Goal: Task Accomplishment & Management: Complete application form

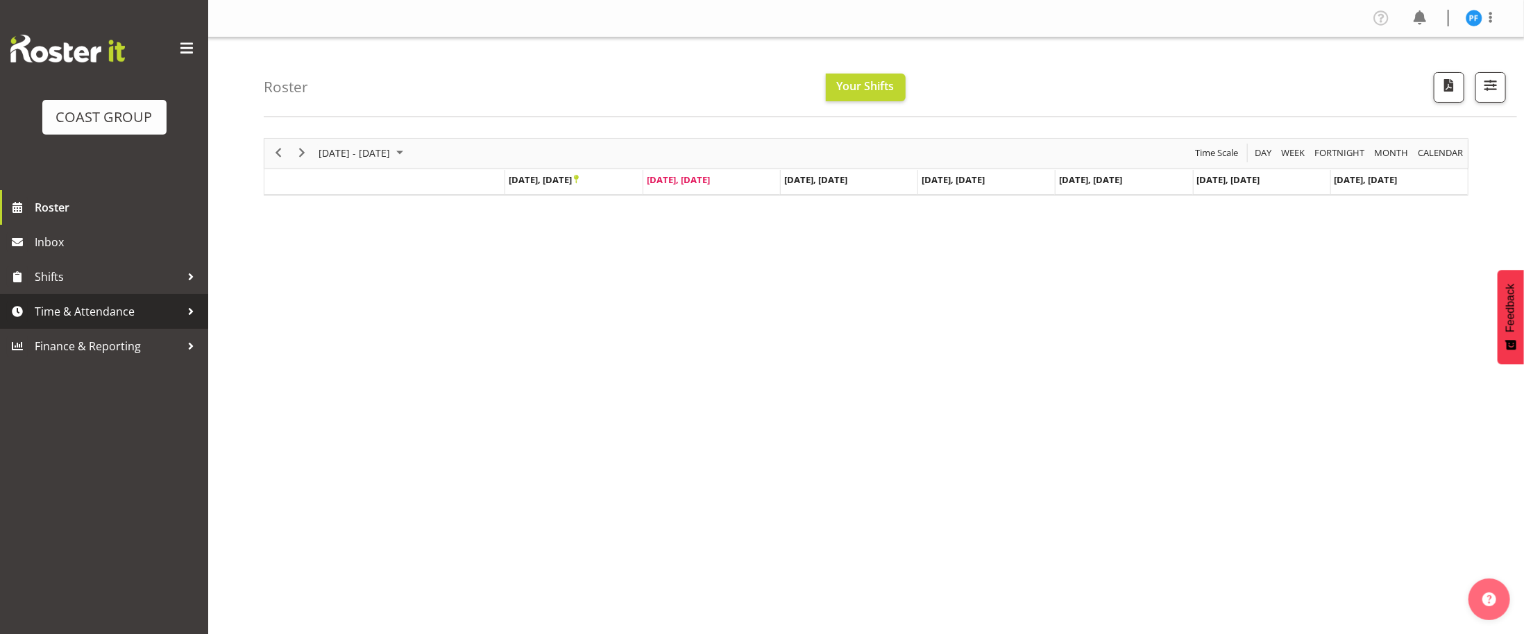
click at [49, 311] on span "Time & Attendance" at bounding box center [108, 311] width 146 height 21
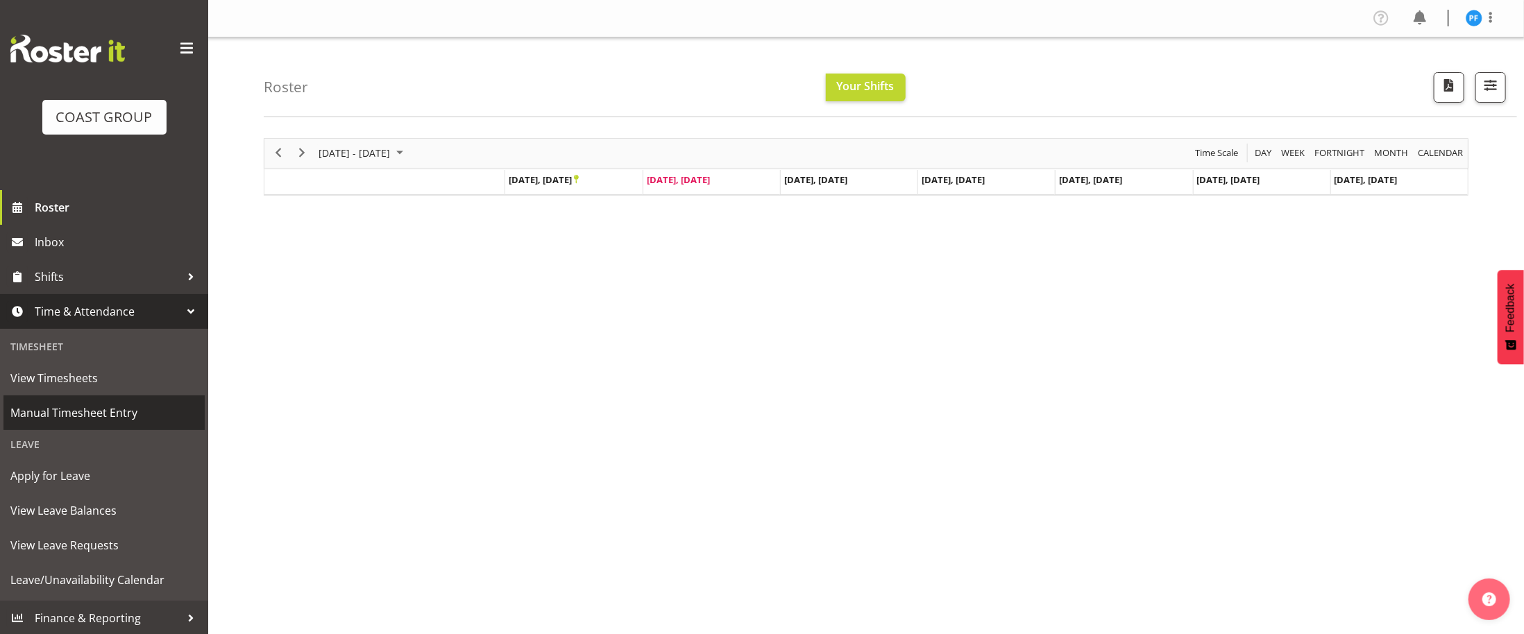
click at [73, 412] on span "Manual Timesheet Entry" at bounding box center [103, 413] width 187 height 21
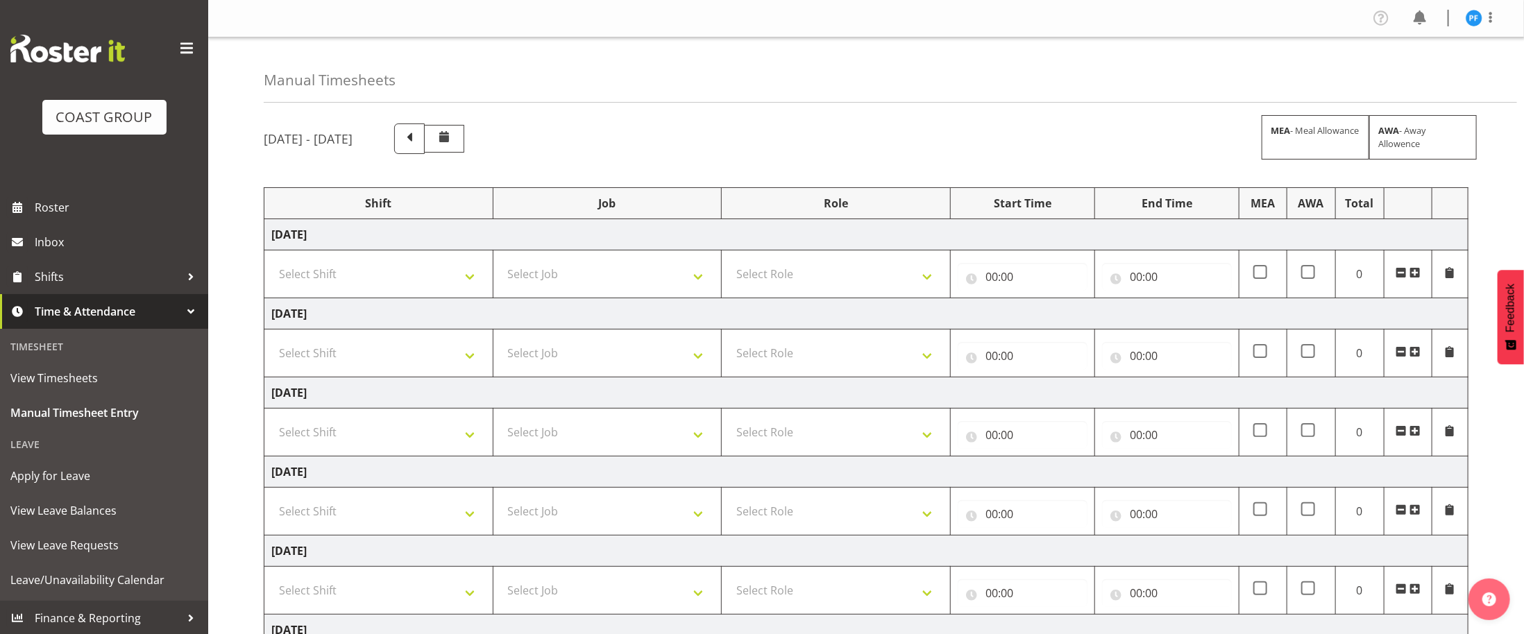
click at [396, 254] on td "Select Shift # Fieldays--[GEOGRAPHIC_DATA]. # Install Hutchwilco Boat Show at […" at bounding box center [378, 275] width 229 height 48
click at [394, 273] on select "Select Shift # Fieldays--[GEOGRAPHIC_DATA]. # Install Hutchwilco Boat Show at […" at bounding box center [378, 274] width 214 height 28
select select "24997"
click at [271, 263] on select "Select Shift # Fieldays--[GEOGRAPHIC_DATA]. # Install Hutchwilco Boat Show at […" at bounding box center [378, 274] width 214 height 28
drag, startPoint x: 568, startPoint y: 280, endPoint x: 560, endPoint y: 282, distance: 8.6
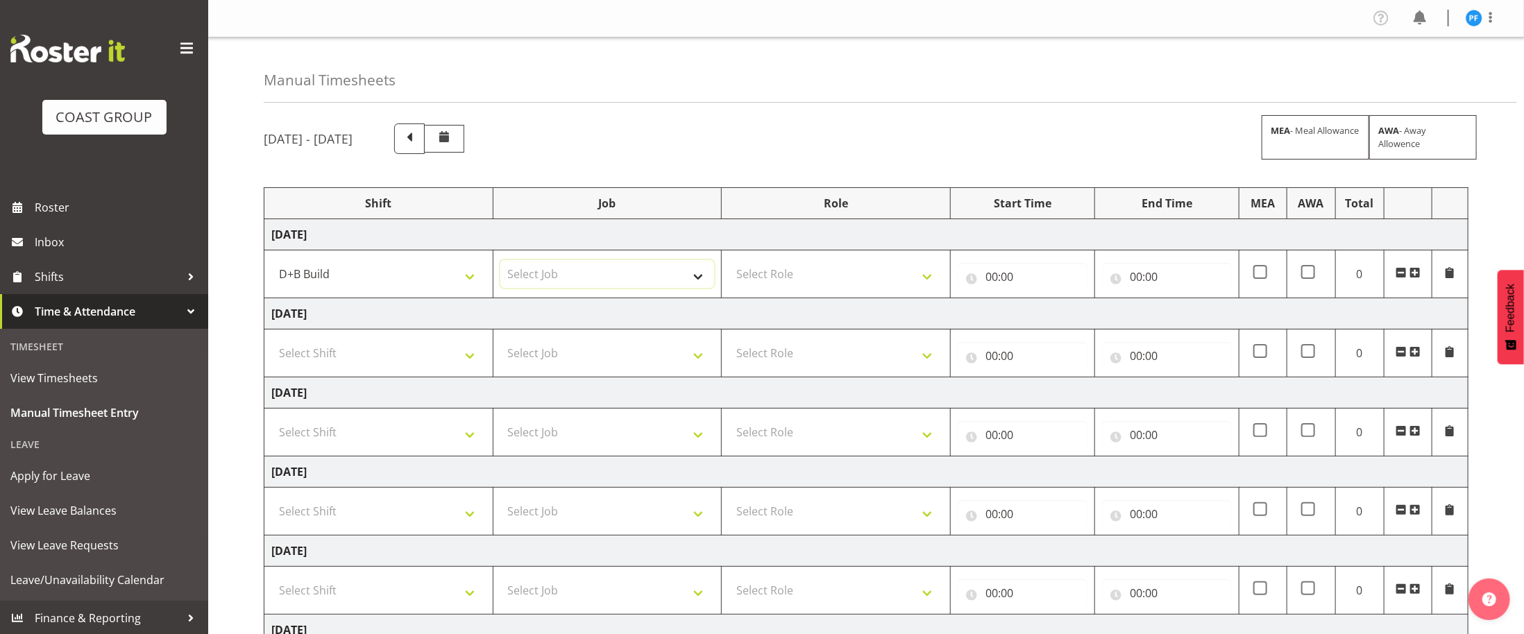
click at [568, 281] on select "Select Job 1 Carlton Events 1 [PERSON_NAME][GEOGRAPHIC_DATA] 1 [PERSON_NAME][GE…" at bounding box center [607, 274] width 214 height 28
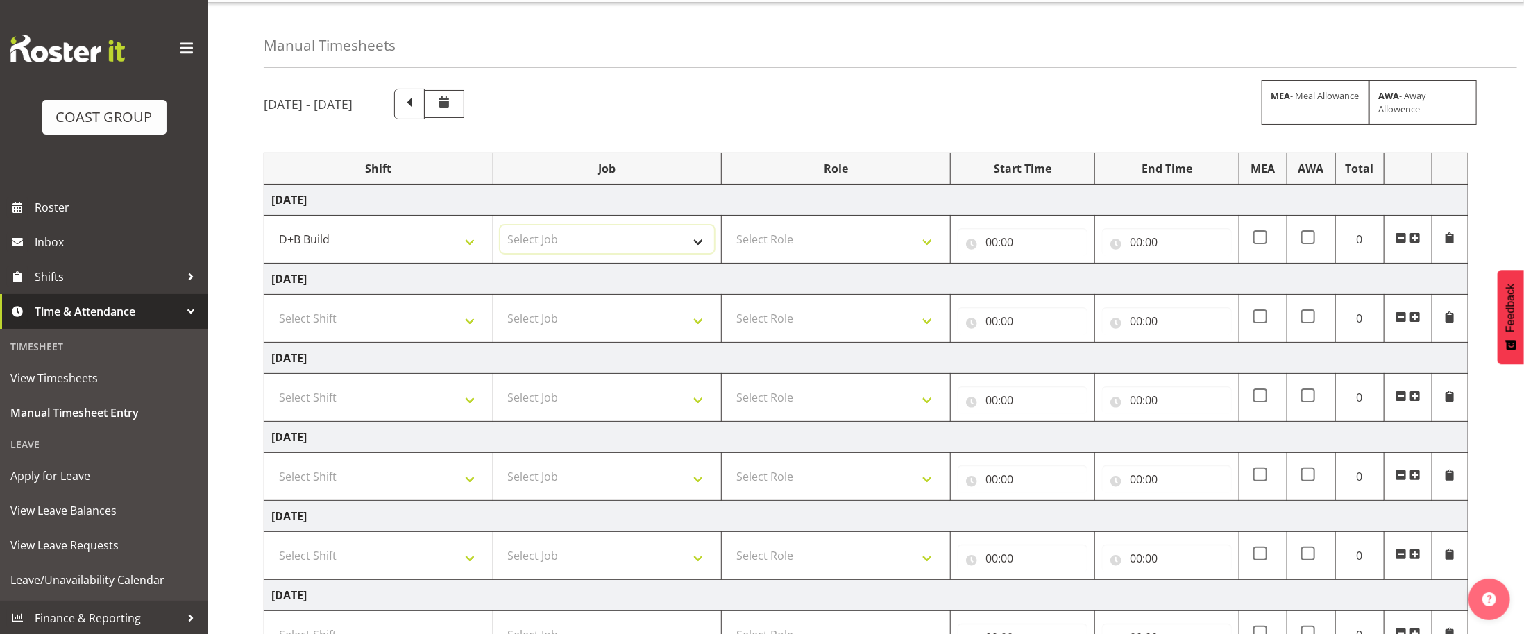
scroll to position [36, 0]
click at [543, 236] on select "Select Job 1 Carlton Events 1 [PERSON_NAME][GEOGRAPHIC_DATA] 1 [PERSON_NAME][GE…" at bounding box center [607, 238] width 214 height 28
select select "9797"
click at [500, 227] on select "Select Job 1 Carlton Events 1 [PERSON_NAME][GEOGRAPHIC_DATA] 1 [PERSON_NAME][GE…" at bounding box center [607, 238] width 214 height 28
click at [773, 237] on select "Select Role EHS AKL D+B EHS AKL PANELS EHS AKL CARPET" at bounding box center [836, 238] width 214 height 28
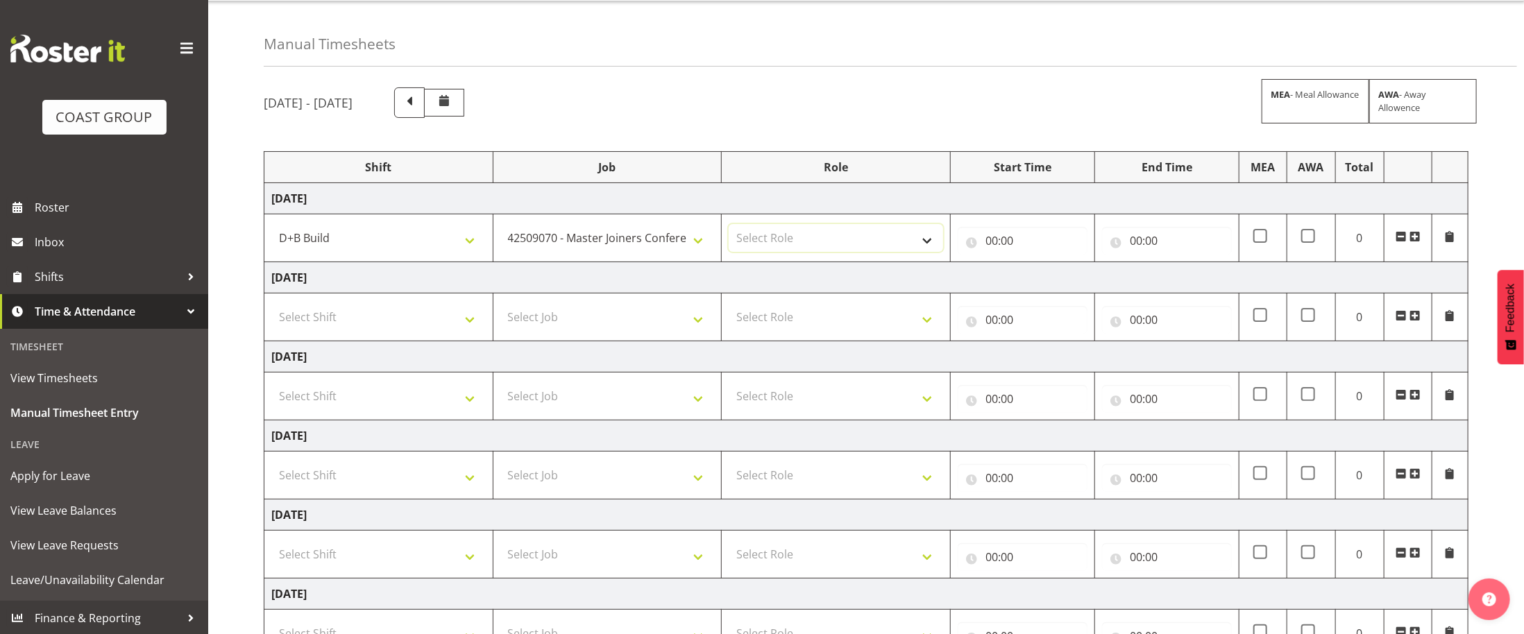
select select "194"
click at [729, 227] on select "Select Role EHS AKL D+B EHS AKL PANELS EHS AKL CARPET" at bounding box center [836, 238] width 214 height 28
click at [991, 242] on input "00:00" at bounding box center [1023, 241] width 130 height 28
click at [1057, 275] on select "00 01 02 03 04 05 06 07 08 09 10 11 12 13 14 15 16 17 18 19 20 21 22 23" at bounding box center [1052, 277] width 31 height 28
select select "5"
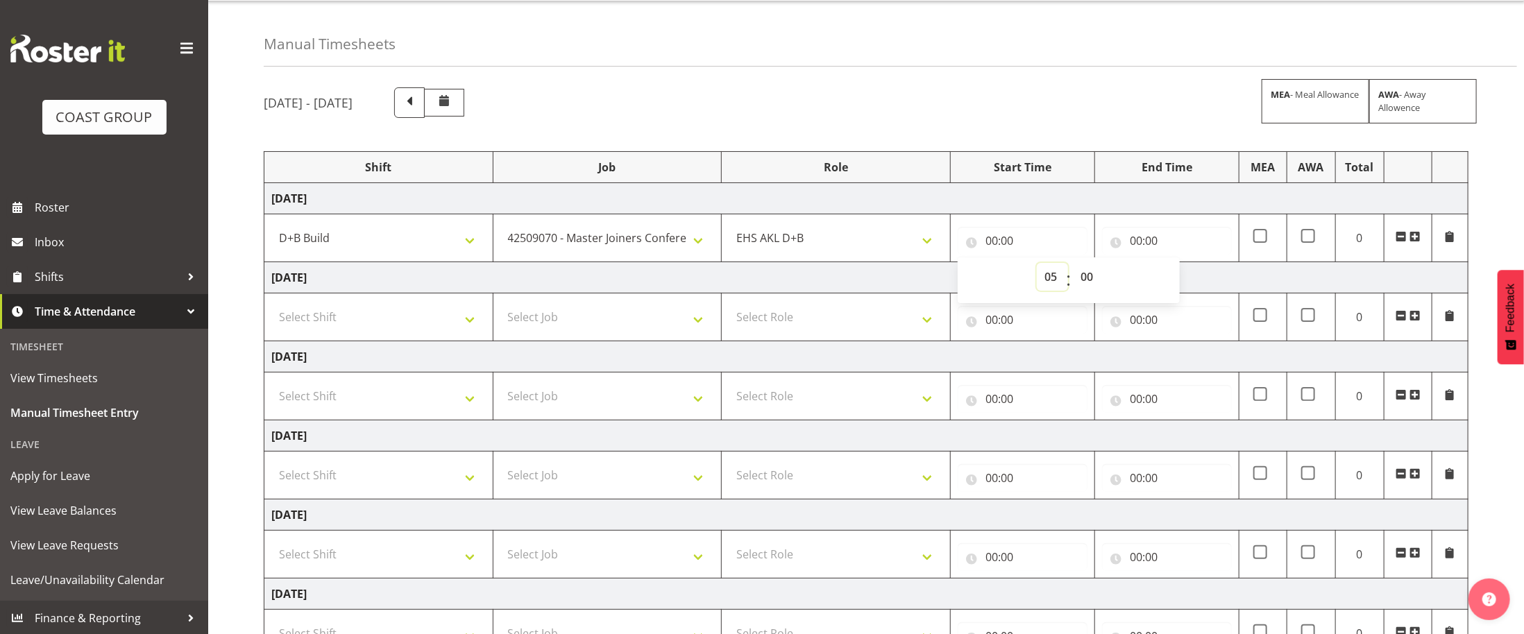
click at [1037, 266] on select "00 01 02 03 04 05 06 07 08 09 10 11 12 13 14 15 16 17 18 19 20 21 22 23" at bounding box center [1052, 277] width 31 height 28
type input "05:00"
click at [1147, 242] on input "00:00" at bounding box center [1167, 241] width 130 height 28
click at [1195, 276] on select "00 01 02 03 04 05 06 07 08 09 10 11 12 13 14 15 16 17 18 19 20 21 22 23" at bounding box center [1196, 277] width 31 height 28
select select "15"
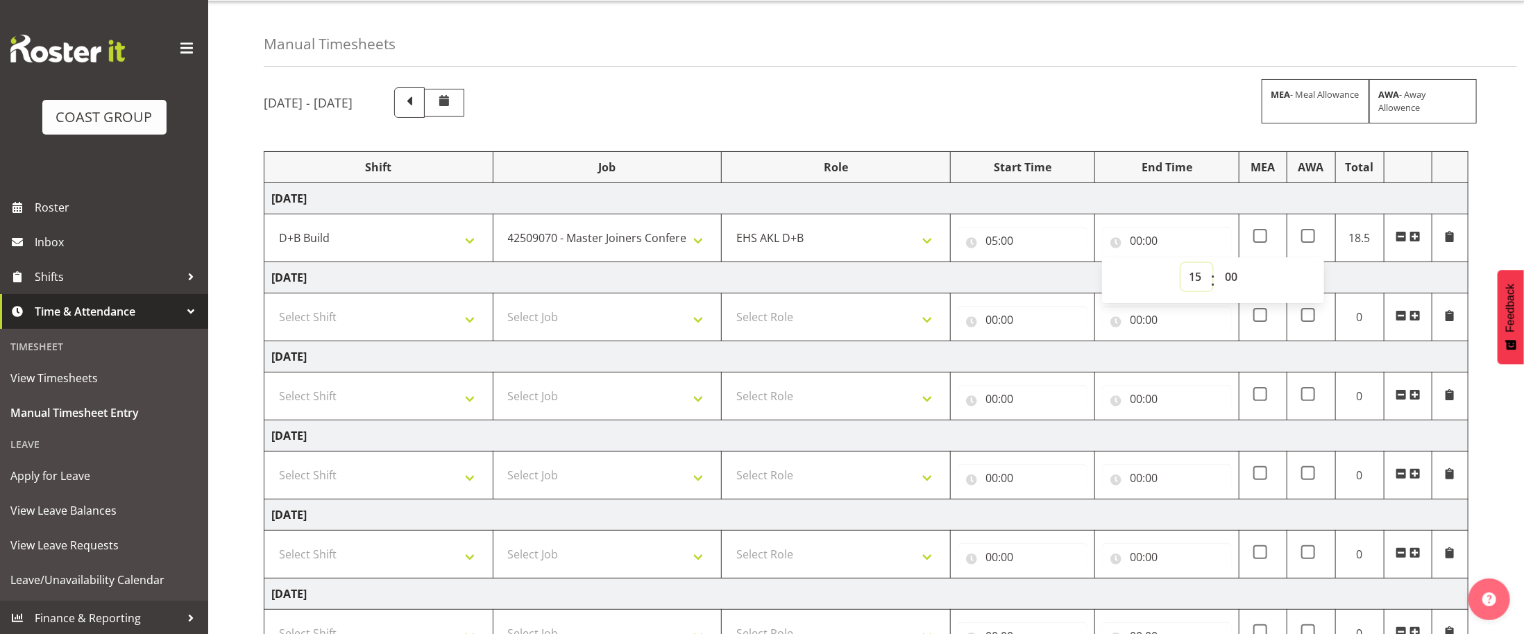
click at [1181, 266] on select "00 01 02 03 04 05 06 07 08 09 10 11 12 13 14 15 16 17 18 19 20 21 22 23" at bounding box center [1196, 277] width 31 height 28
type input "15:00"
click at [1233, 284] on select "00 01 02 03 04 05 06 07 08 09 10 11 12 13 14 15 16 17 18 19 20 21 22 23 24 25 2…" at bounding box center [1232, 277] width 31 height 28
select select "30"
click at [1217, 266] on select "00 01 02 03 04 05 06 07 08 09 10 11 12 13 14 15 16 17 18 19 20 21 22 23 24 25 2…" at bounding box center [1232, 277] width 31 height 28
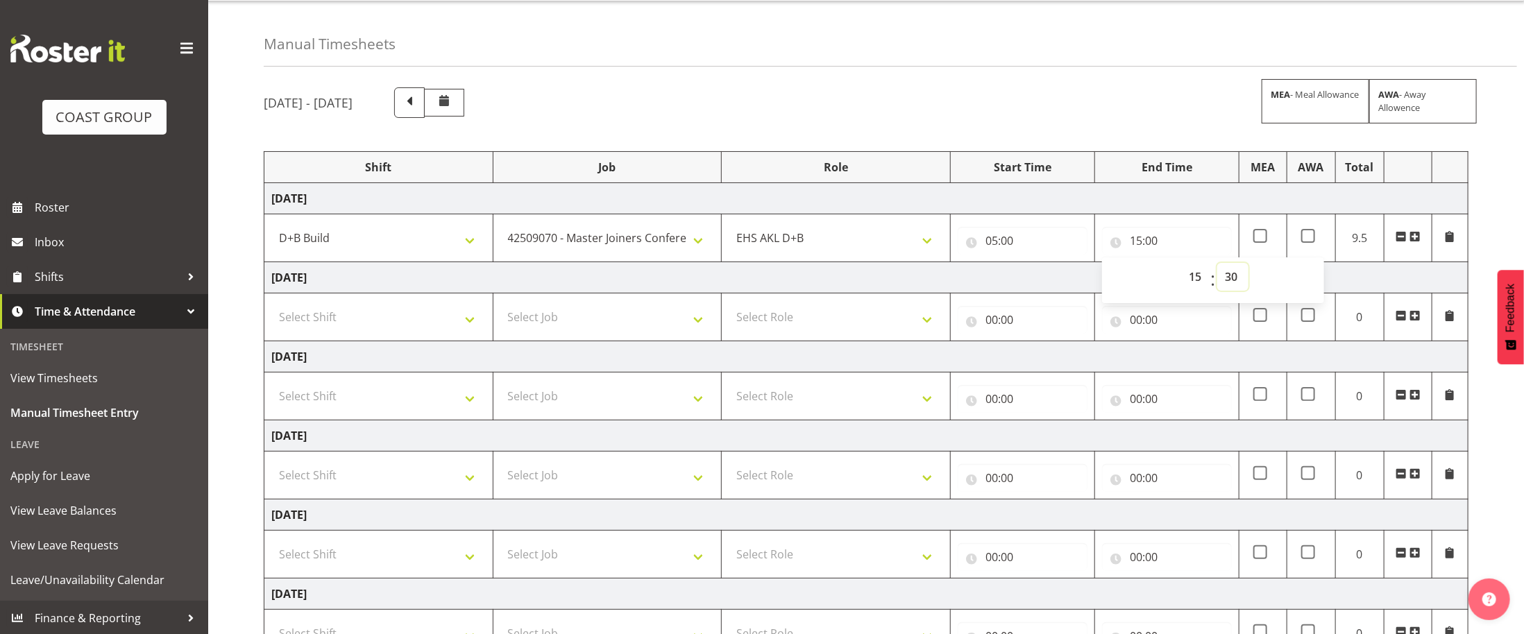
type input "15:30"
click at [1123, 359] on td "[DATE]" at bounding box center [866, 356] width 1204 height 31
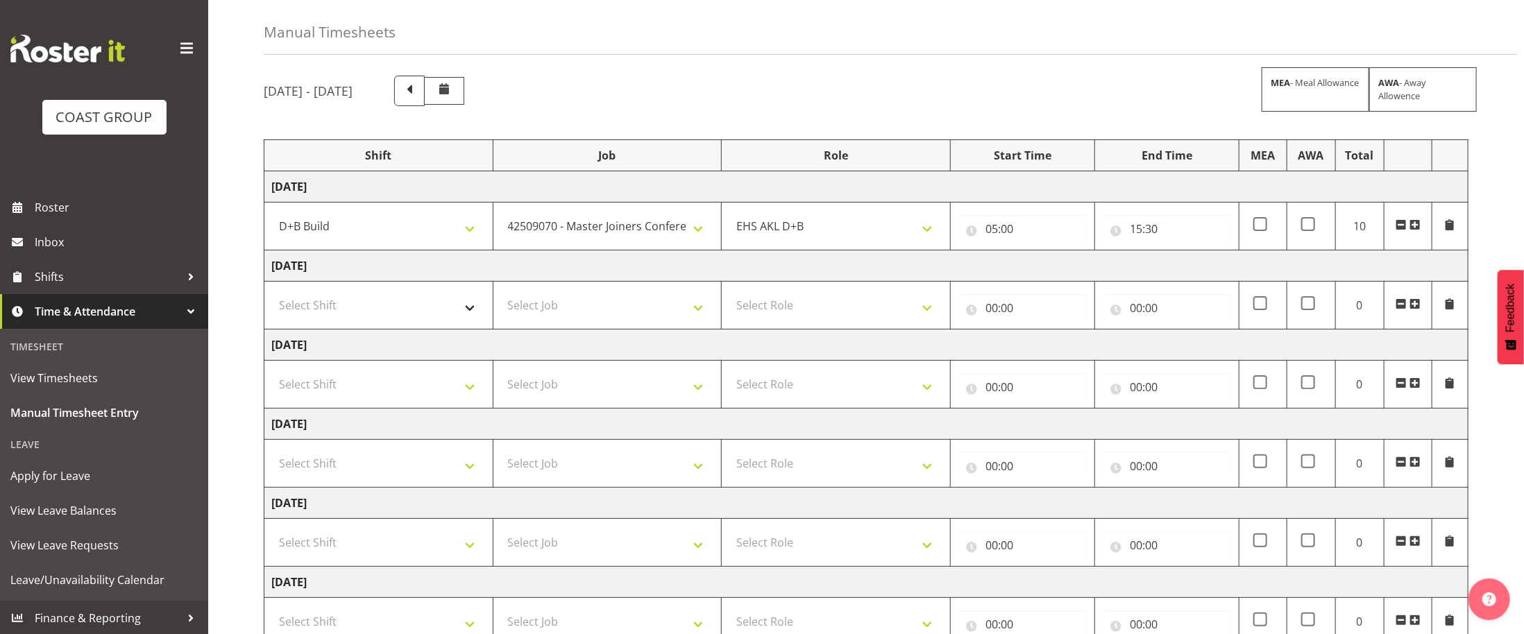
scroll to position [49, 0]
click at [371, 305] on select "Select Shift # Fieldays--[GEOGRAPHIC_DATA]. # Install Hutchwilco Boat Show at […" at bounding box center [378, 304] width 214 height 28
select select "40079"
click at [271, 294] on select "Select Shift # Fieldays--[GEOGRAPHIC_DATA]. # Install Hutchwilco Boat Show at […" at bounding box center [378, 304] width 214 height 28
click at [558, 315] on select "Select Job 1 Carlton Events 1 [PERSON_NAME][GEOGRAPHIC_DATA] 1 [PERSON_NAME][GE…" at bounding box center [607, 304] width 214 height 28
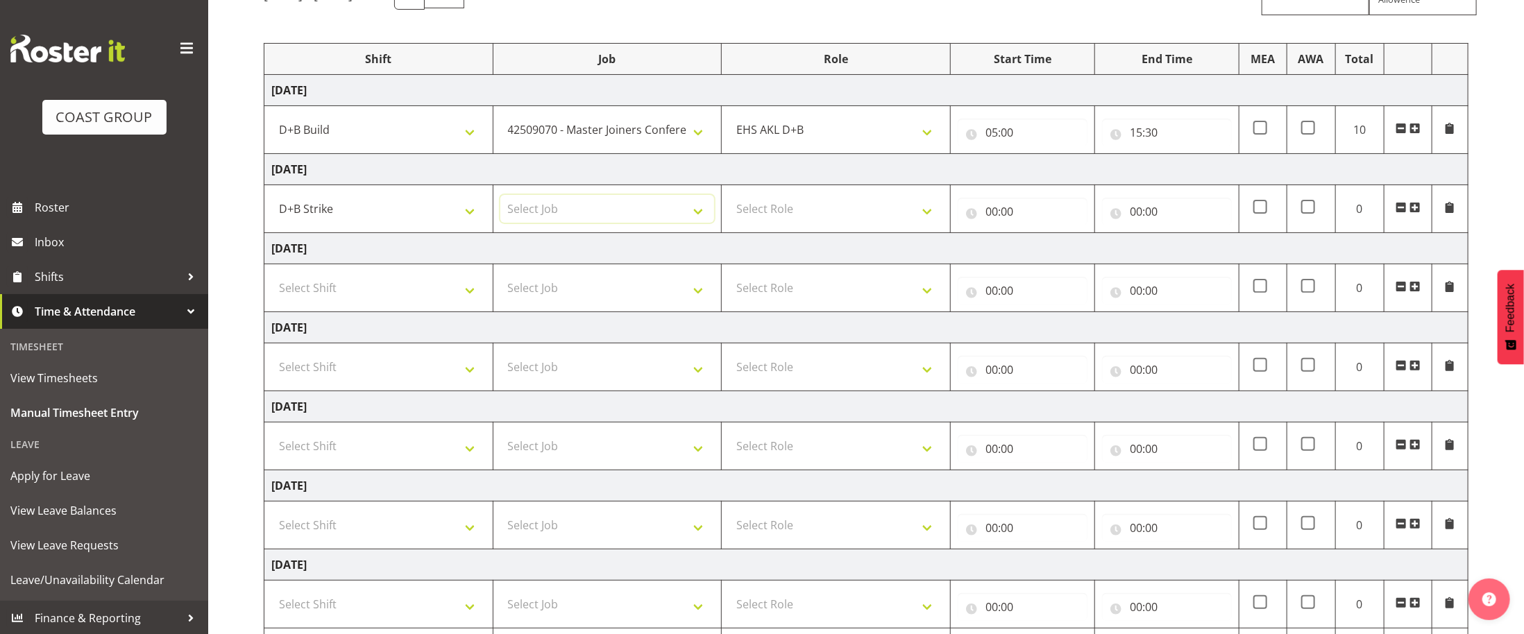
scroll to position [151, 0]
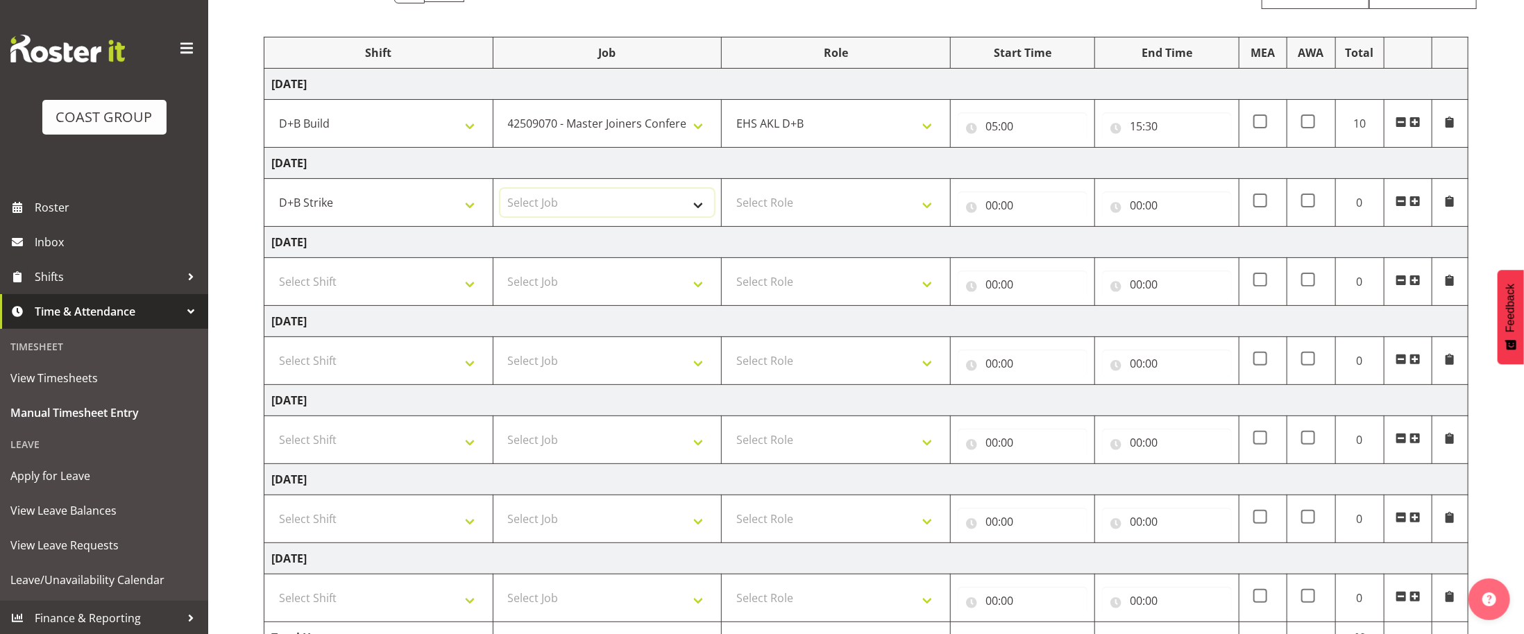
click at [607, 217] on select "Select Job 1 Carlton Events 1 [PERSON_NAME][GEOGRAPHIC_DATA] 1 [PERSON_NAME][GE…" at bounding box center [607, 203] width 214 height 28
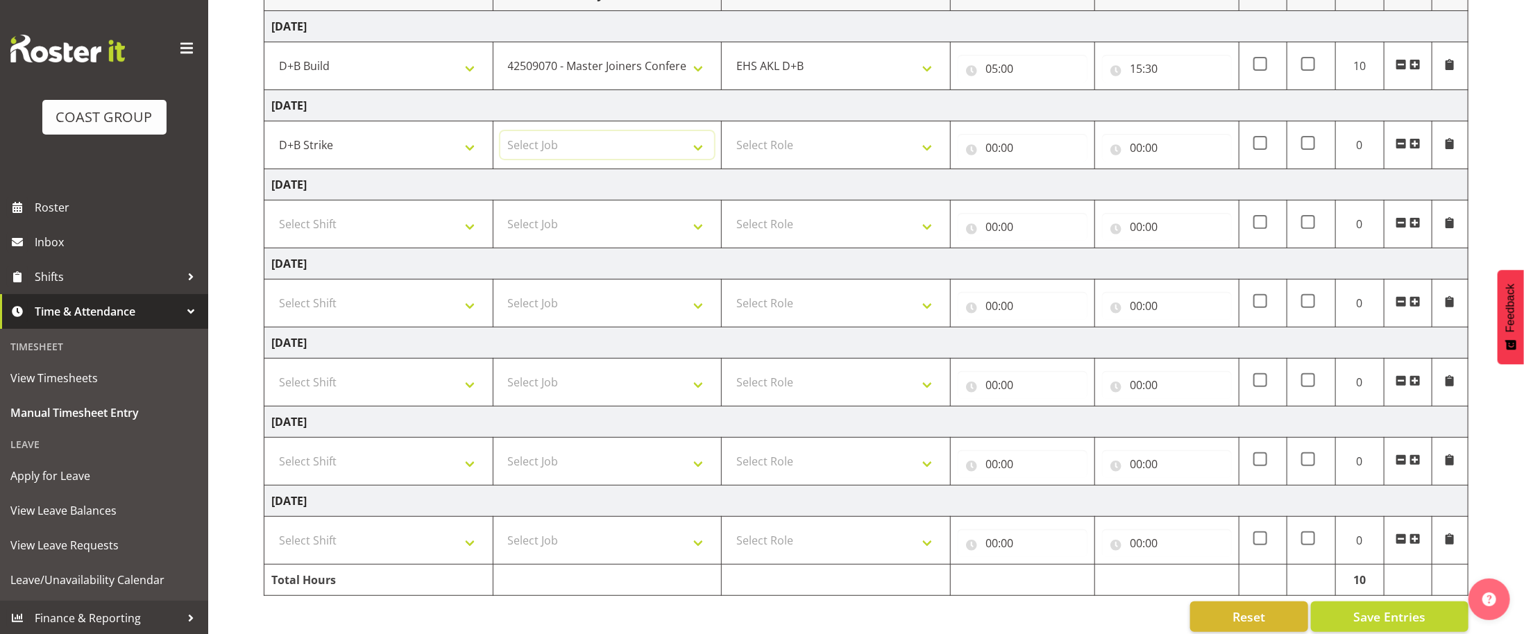
scroll to position [226, 0]
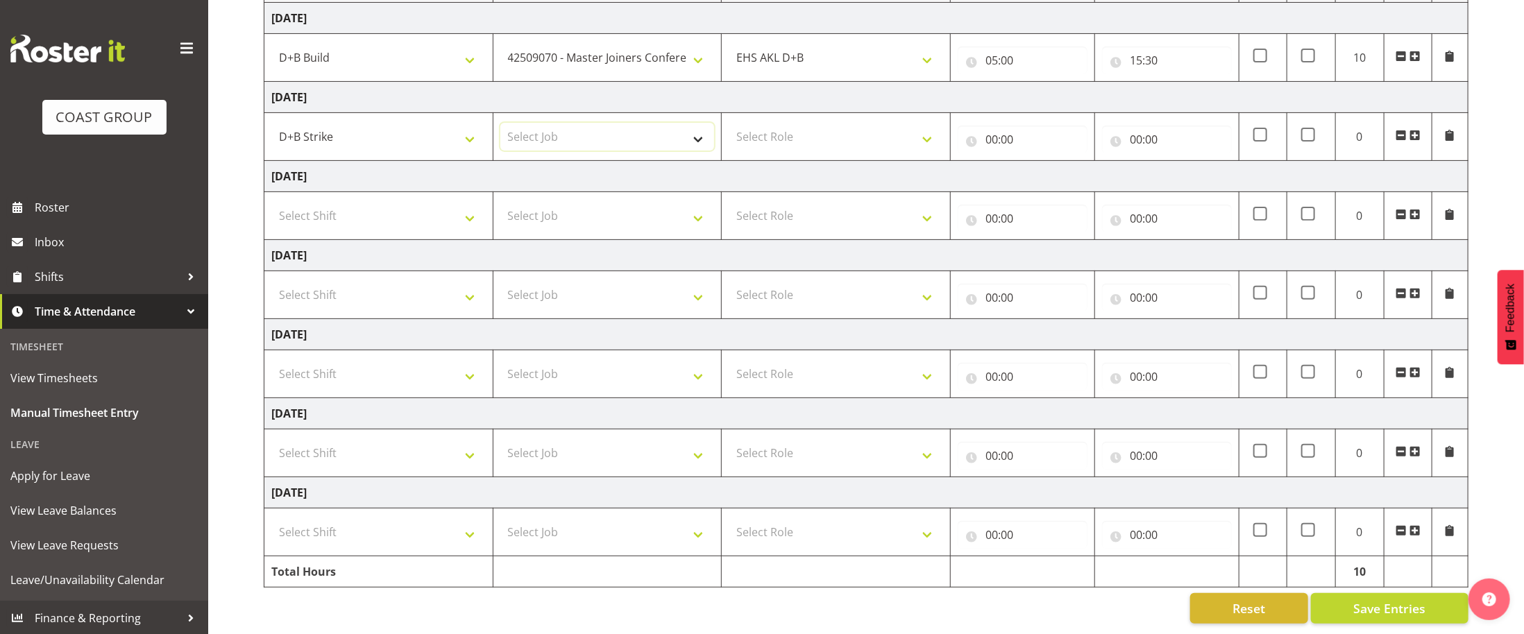
click at [560, 131] on select "Select Job 1 Carlton Events 1 [PERSON_NAME][GEOGRAPHIC_DATA] 1 [PERSON_NAME][GE…" at bounding box center [607, 137] width 214 height 28
select select "9939"
click at [500, 123] on select "Select Job 1 Carlton Events 1 [PERSON_NAME][GEOGRAPHIC_DATA] 1 [PERSON_NAME][GE…" at bounding box center [607, 137] width 214 height 28
click at [776, 129] on select "Select Role EHS AKL D+B EHS AKL PANELS EHS AKL CARPET" at bounding box center [836, 137] width 214 height 28
select select "194"
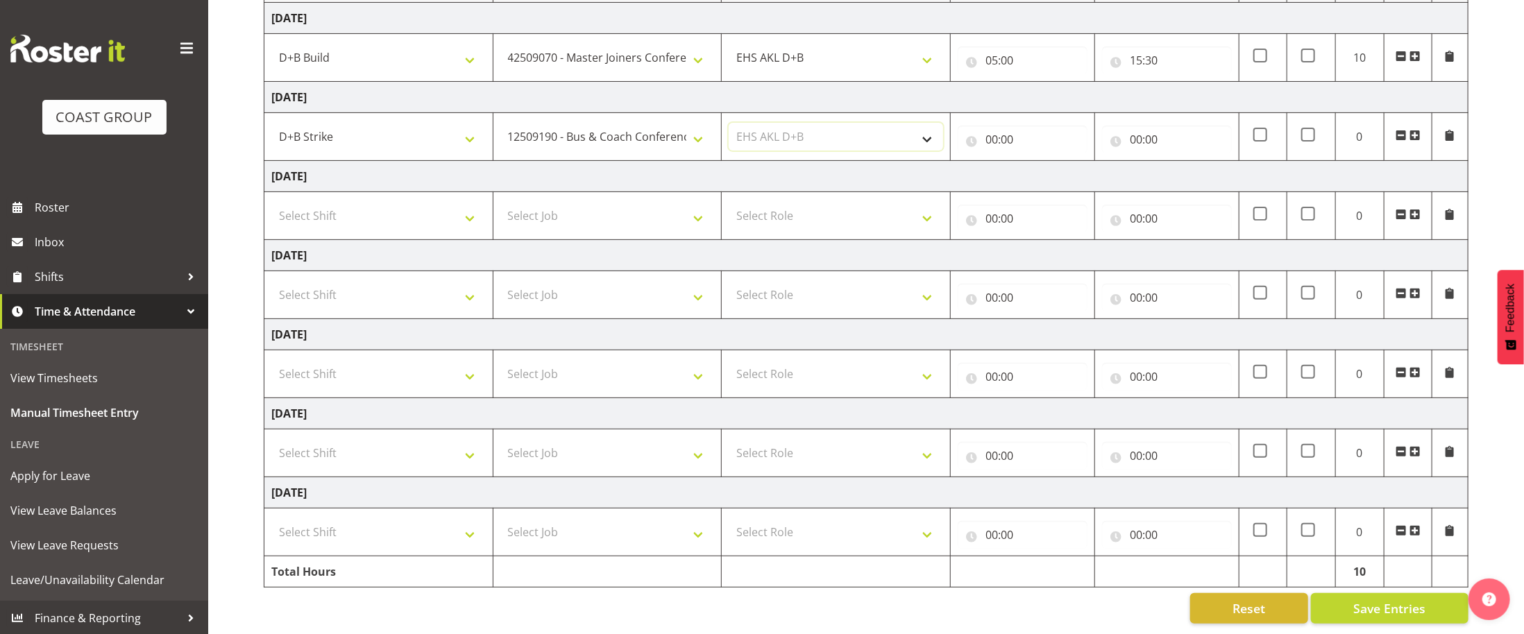
click at [729, 123] on select "Select Role EHS AKL D+B EHS AKL PANELS EHS AKL CARPET" at bounding box center [836, 137] width 214 height 28
click at [988, 135] on input "00:00" at bounding box center [1023, 140] width 130 height 28
click at [1046, 167] on select "00 01 02 03 04 05 06 07 08 09 10 11 12 13 14 15 16 17 18 19 20 21 22 23" at bounding box center [1052, 176] width 31 height 28
select select "10"
click at [1037, 162] on select "00 01 02 03 04 05 06 07 08 09 10 11 12 13 14 15 16 17 18 19 20 21 22 23" at bounding box center [1052, 176] width 31 height 28
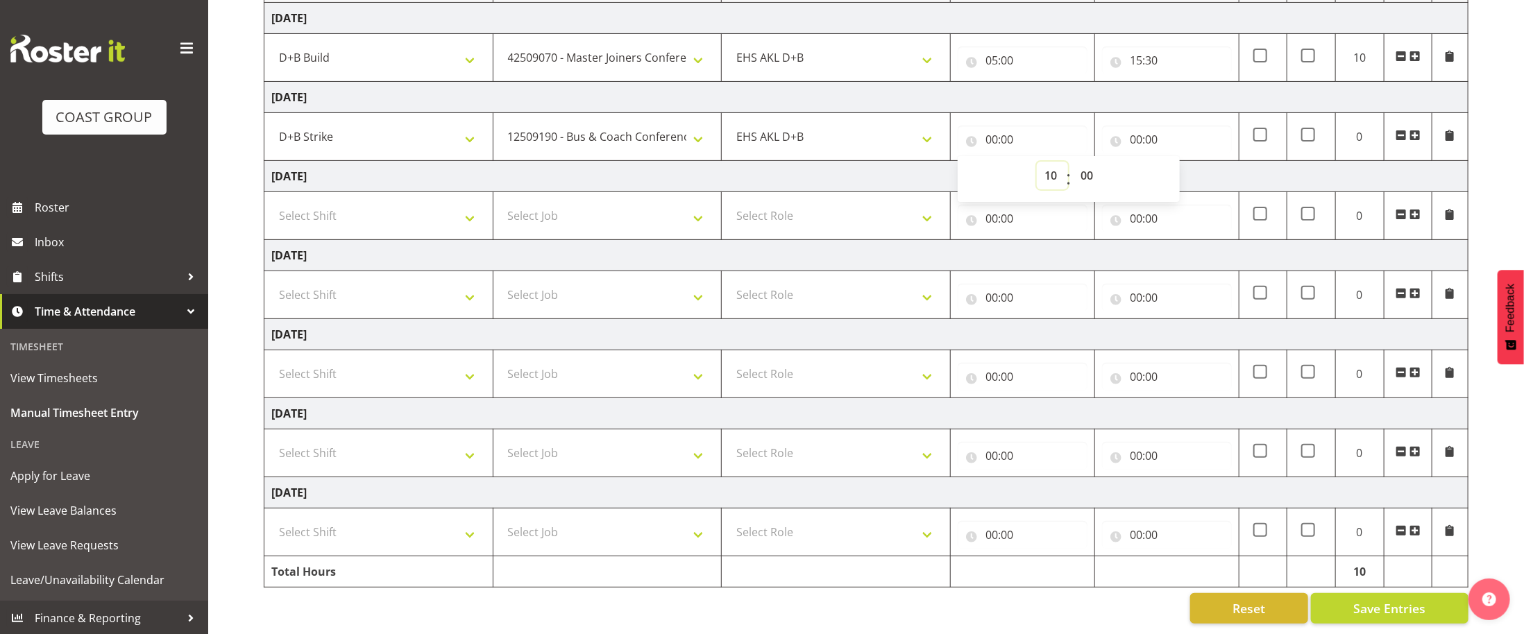
type input "10:00"
click at [1137, 136] on input "00:00" at bounding box center [1167, 140] width 130 height 28
click at [1197, 171] on select "00 01 02 03 04 05 06 07 08 09 10 11 12 13 14 15 16 17 18 19 20 21 22 23" at bounding box center [1196, 176] width 31 height 28
select select "18"
click at [1181, 162] on select "00 01 02 03 04 05 06 07 08 09 10 11 12 13 14 15 16 17 18 19 20 21 22 23" at bounding box center [1196, 176] width 31 height 28
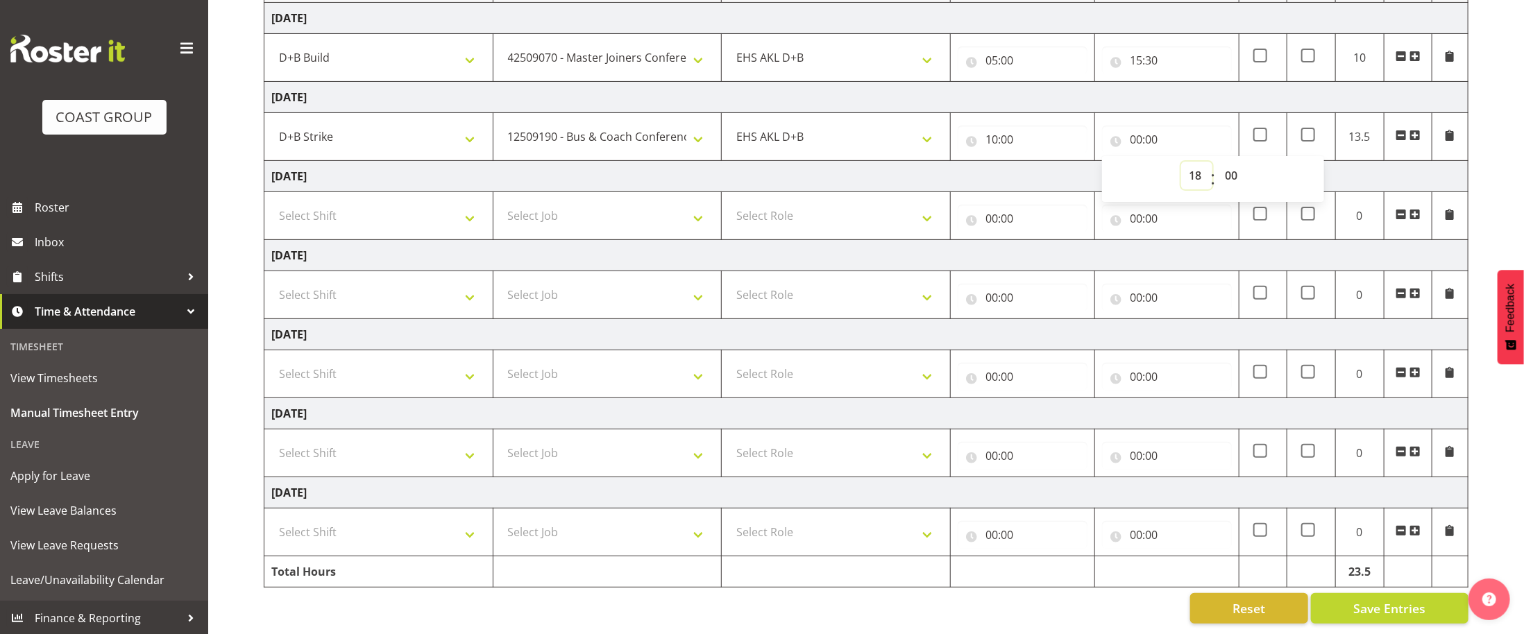
type input "18:00"
click at [1229, 172] on select "00 01 02 03 04 05 06 07 08 09 10 11 12 13 14 15 16 17 18 19 20 21 22 23 24 25 2…" at bounding box center [1232, 176] width 31 height 28
select select "30"
click at [1217, 162] on select "00 01 02 03 04 05 06 07 08 09 10 11 12 13 14 15 16 17 18 19 20 21 22 23 24 25 2…" at bounding box center [1232, 176] width 31 height 28
type input "18:30"
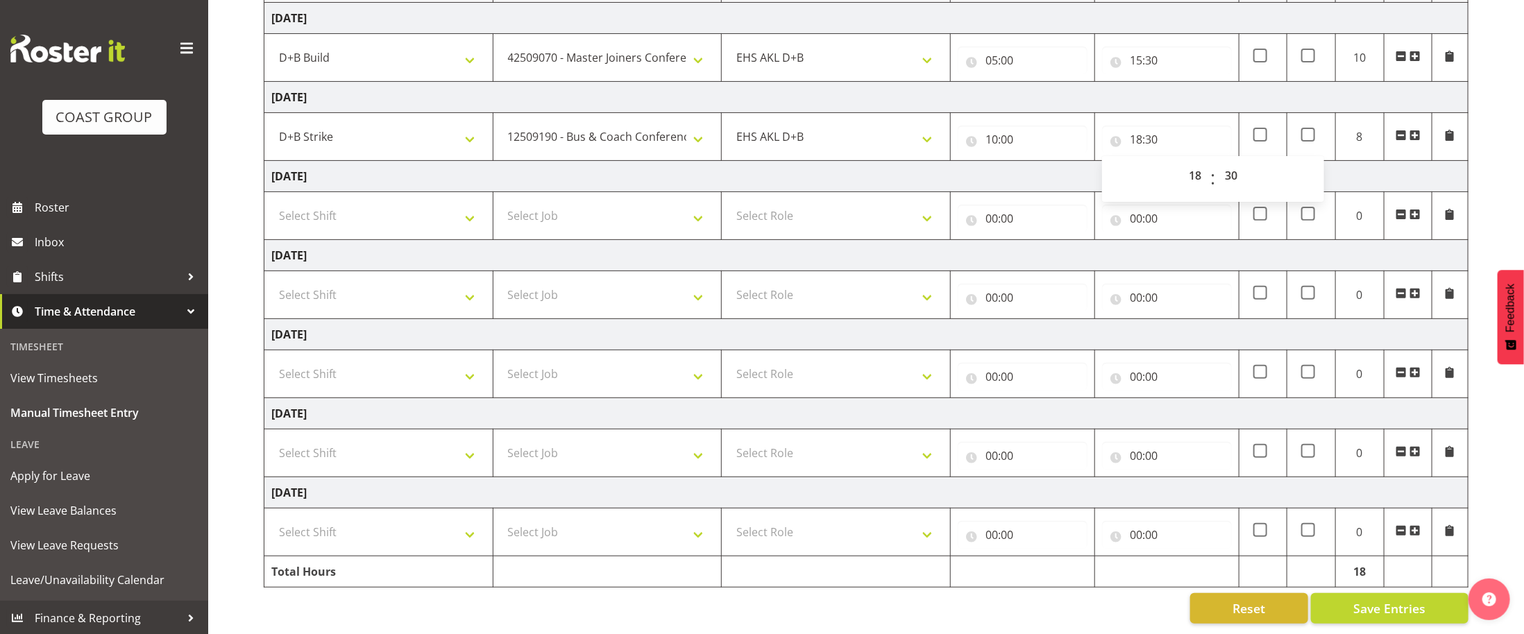
click at [1357, 167] on td "[DATE]" at bounding box center [866, 176] width 1204 height 31
click at [389, 289] on select "Select Shift # Fieldays--[GEOGRAPHIC_DATA]. # Install Hutchwilco Boat Show at […" at bounding box center [378, 295] width 214 height 28
select select "40079"
click at [271, 281] on select "Select Shift # Fieldays--[GEOGRAPHIC_DATA]. # Install Hutchwilco Boat Show at […" at bounding box center [378, 295] width 214 height 28
click at [558, 294] on select "Select Job 1 Carlton Events 1 [PERSON_NAME][GEOGRAPHIC_DATA] 1 [PERSON_NAME][GE…" at bounding box center [607, 295] width 214 height 28
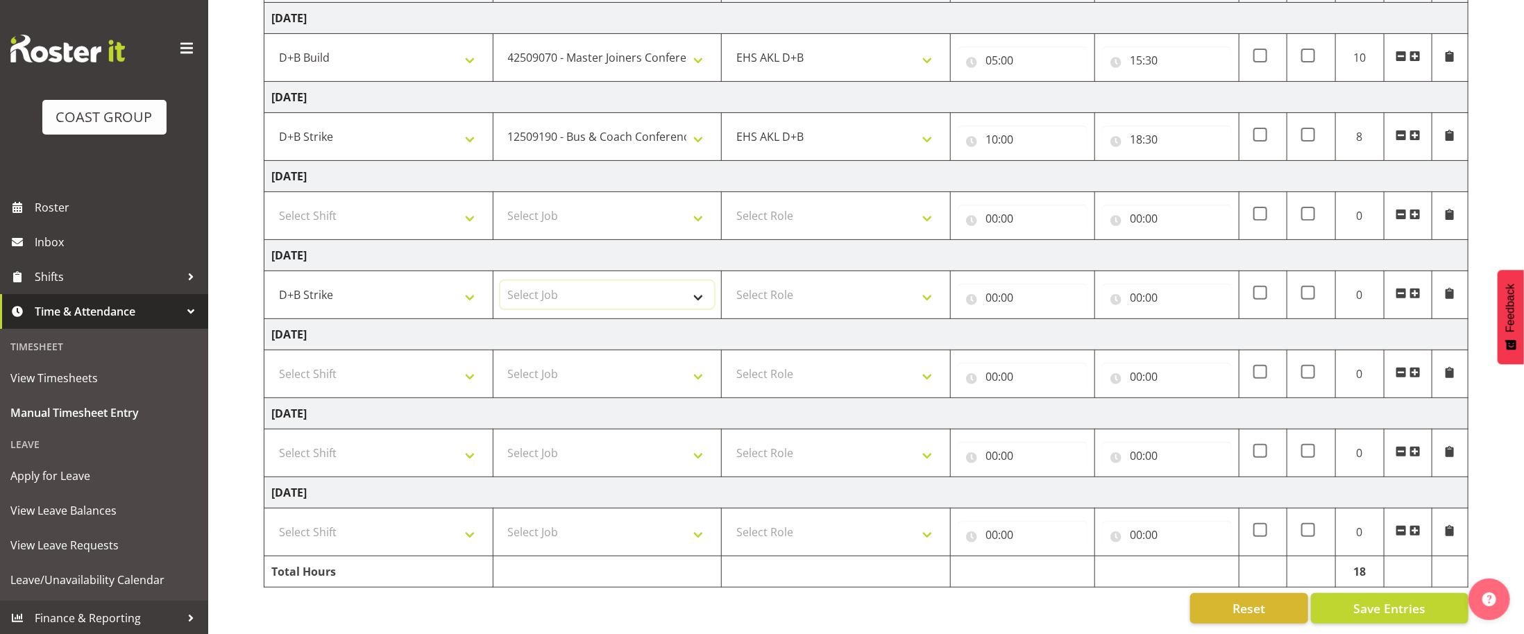
click at [580, 296] on select "Select Job 1 Carlton Events 1 [PERSON_NAME][GEOGRAPHIC_DATA] 1 [PERSON_NAME][GE…" at bounding box center [607, 295] width 214 height 28
click at [586, 290] on select "1 Carlton Events 1 [PERSON_NAME] 1 [PERSON_NAME][GEOGRAPHIC_DATA] 1 EHS WAREHOU…" at bounding box center [607, 295] width 214 height 28
select select "9797"
click at [500, 281] on select "1 Carlton Events 1 [PERSON_NAME] 1 [PERSON_NAME][GEOGRAPHIC_DATA] 1 EHS WAREHOU…" at bounding box center [607, 295] width 214 height 28
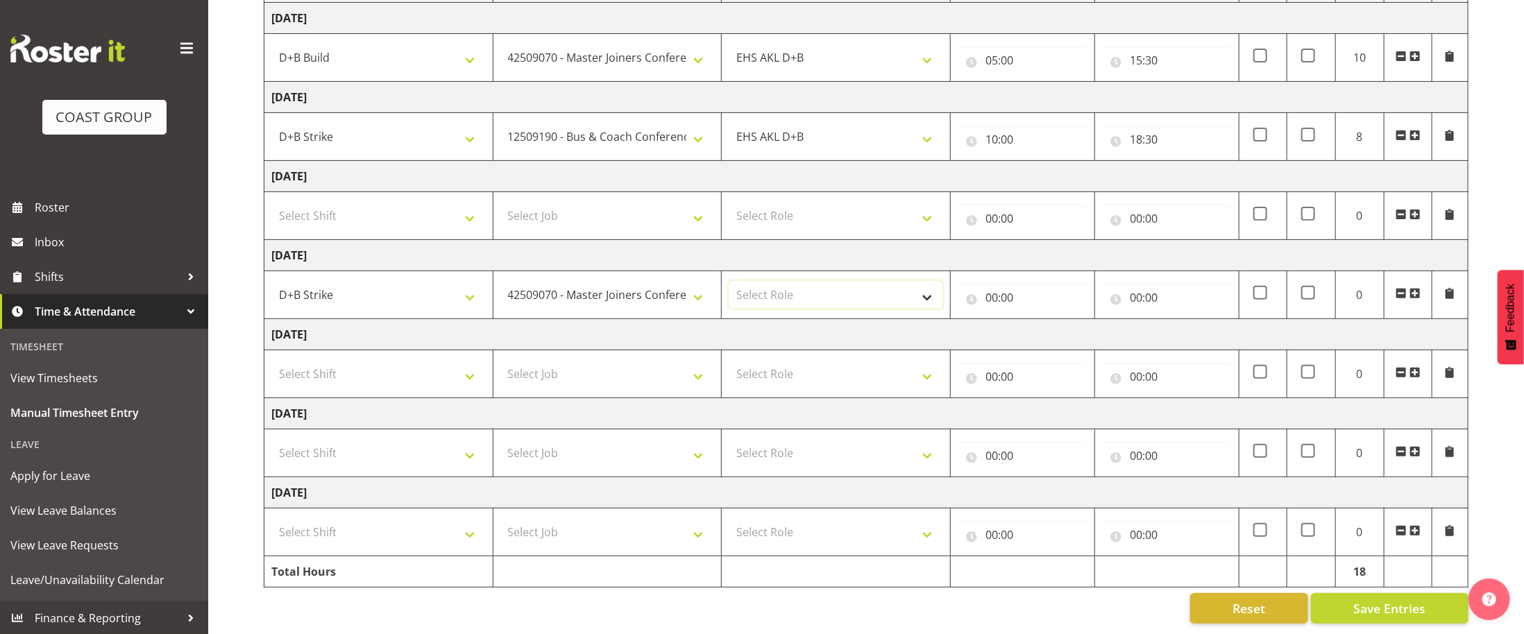
click at [806, 288] on select "Select Role EHS AKL D+B EHS AKL PANELS EHS AKL CARPET" at bounding box center [836, 295] width 214 height 28
select select "194"
click at [729, 281] on select "Select Role EHS AKL D+B EHS AKL PANELS EHS AKL CARPET" at bounding box center [836, 295] width 214 height 28
click at [1014, 295] on input "00:00" at bounding box center [1023, 298] width 130 height 28
click at [1044, 332] on select "00 01 02 03 04 05 06 07 08 09 10 11 12 13 14 15 16 17 18 19 20 21 22 23" at bounding box center [1052, 334] width 31 height 28
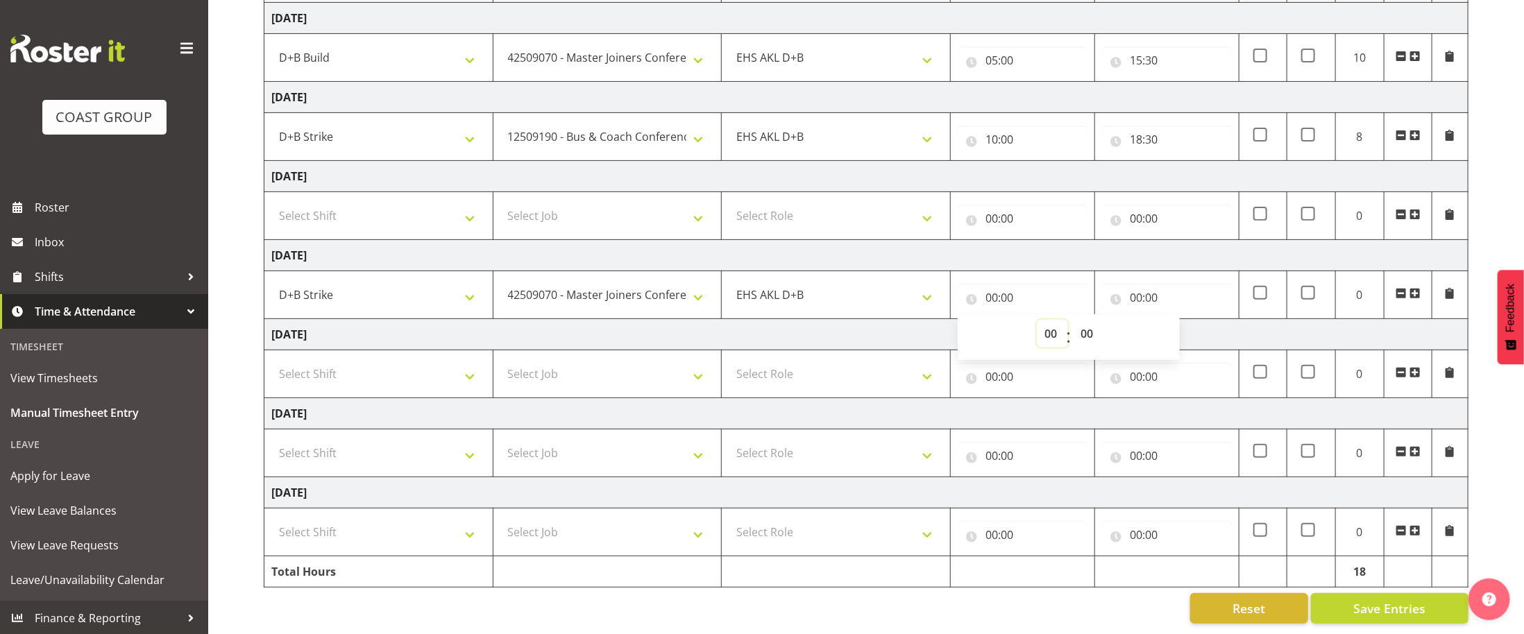
select select "7"
click at [1037, 320] on select "00 01 02 03 04 05 06 07 08 09 10 11 12 13 14 15 16 17 18 19 20 21 22 23" at bounding box center [1052, 334] width 31 height 28
type input "07:00"
click at [1137, 296] on input "00:00" at bounding box center [1167, 298] width 130 height 28
click at [1195, 328] on select "00 01 02 03 04 05 06 07 08 09 10 11 12 13 14 15 16 17 18 19 20 21 22 23" at bounding box center [1196, 334] width 31 height 28
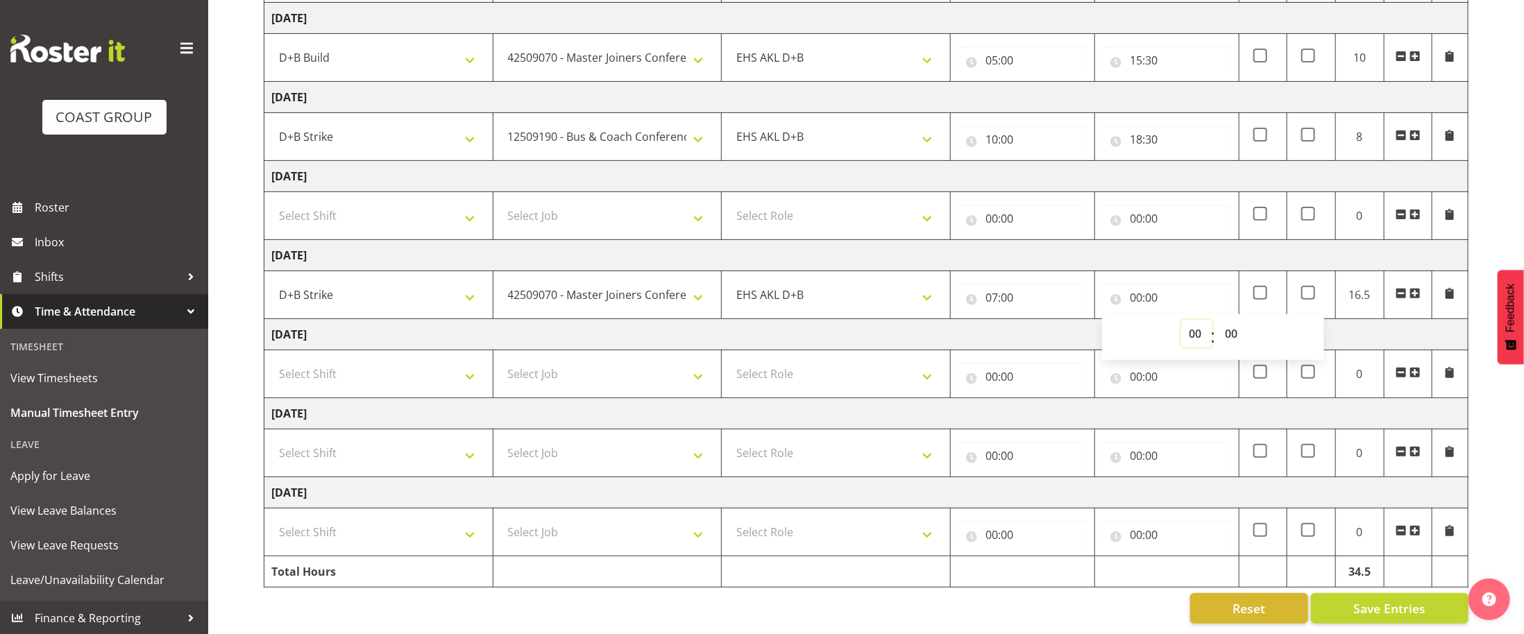
select select "16"
click at [1181, 320] on select "00 01 02 03 04 05 06 07 08 09 10 11 12 13 14 15 16 17 18 19 20 21 22 23" at bounding box center [1196, 334] width 31 height 28
type input "16:00"
click at [1221, 322] on select "00 01 02 03 04 05 06 07 08 09 10 11 12 13 14 15 16 17 18 19 20 21 22 23 24 25 2…" at bounding box center [1232, 334] width 31 height 28
select select "30"
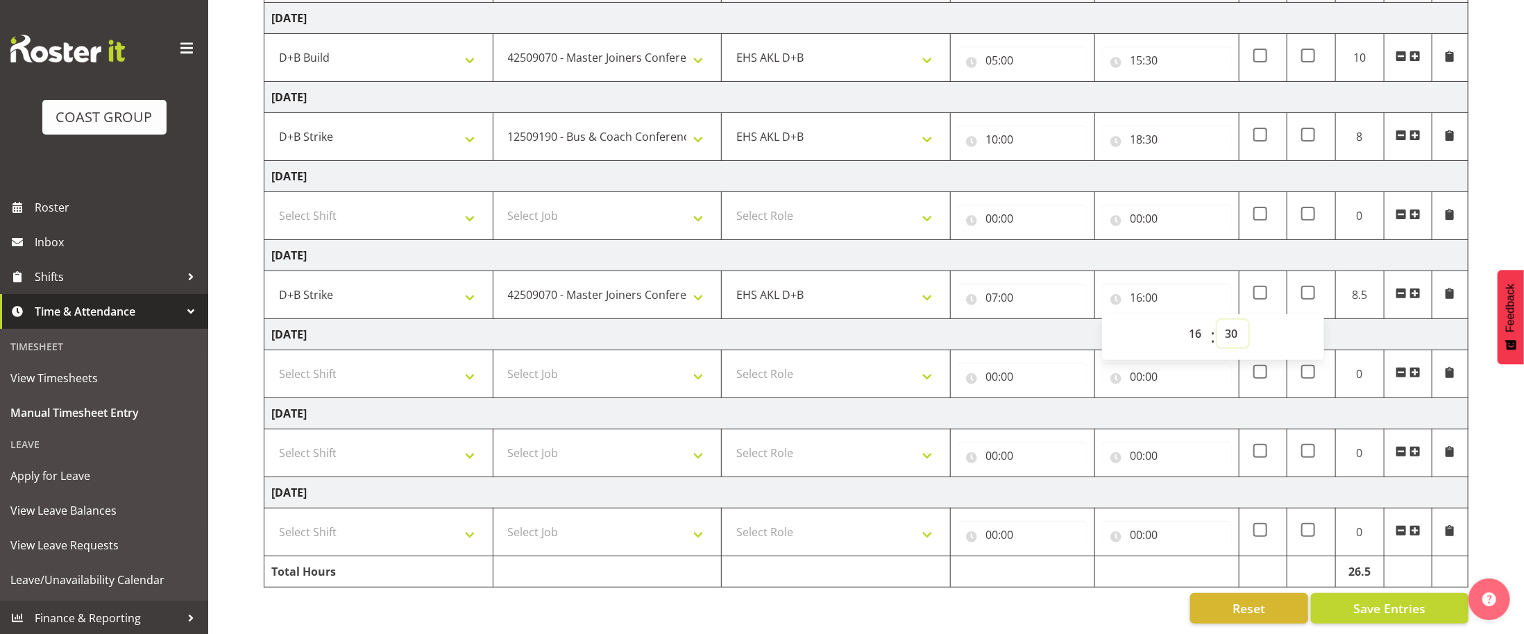
click at [1217, 320] on select "00 01 02 03 04 05 06 07 08 09 10 11 12 13 14 15 16 17 18 19 20 21 22 23 24 25 2…" at bounding box center [1232, 334] width 31 height 28
type input "16:30"
click at [1072, 328] on td "[DATE]" at bounding box center [866, 334] width 1204 height 31
click at [421, 539] on select "Select Shift # Fieldays--[GEOGRAPHIC_DATA]. # Install Hutchwilco Boat Show at […" at bounding box center [378, 532] width 214 height 28
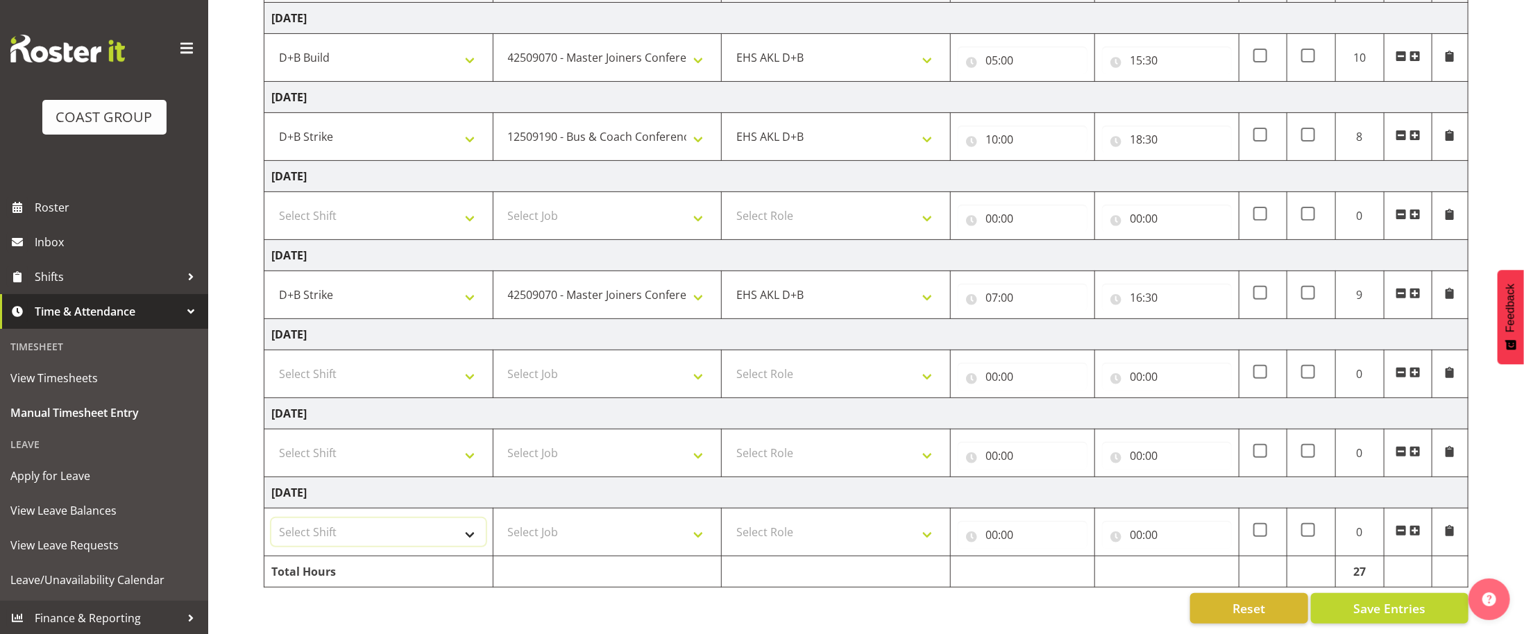
select select "1352"
click at [271, 520] on select "Select Shift # Fieldays--[GEOGRAPHIC_DATA]. # Install Hutchwilco Boat Show at […" at bounding box center [378, 532] width 214 height 28
click at [569, 526] on select "Select Job 1 Carlton Events 1 [PERSON_NAME][GEOGRAPHIC_DATA] 1 [PERSON_NAME][GE…" at bounding box center [607, 532] width 214 height 28
click at [876, 530] on select "Select Role EHS AKL D+B EHS AKL PANELS EHS AKL CARPET" at bounding box center [836, 532] width 214 height 28
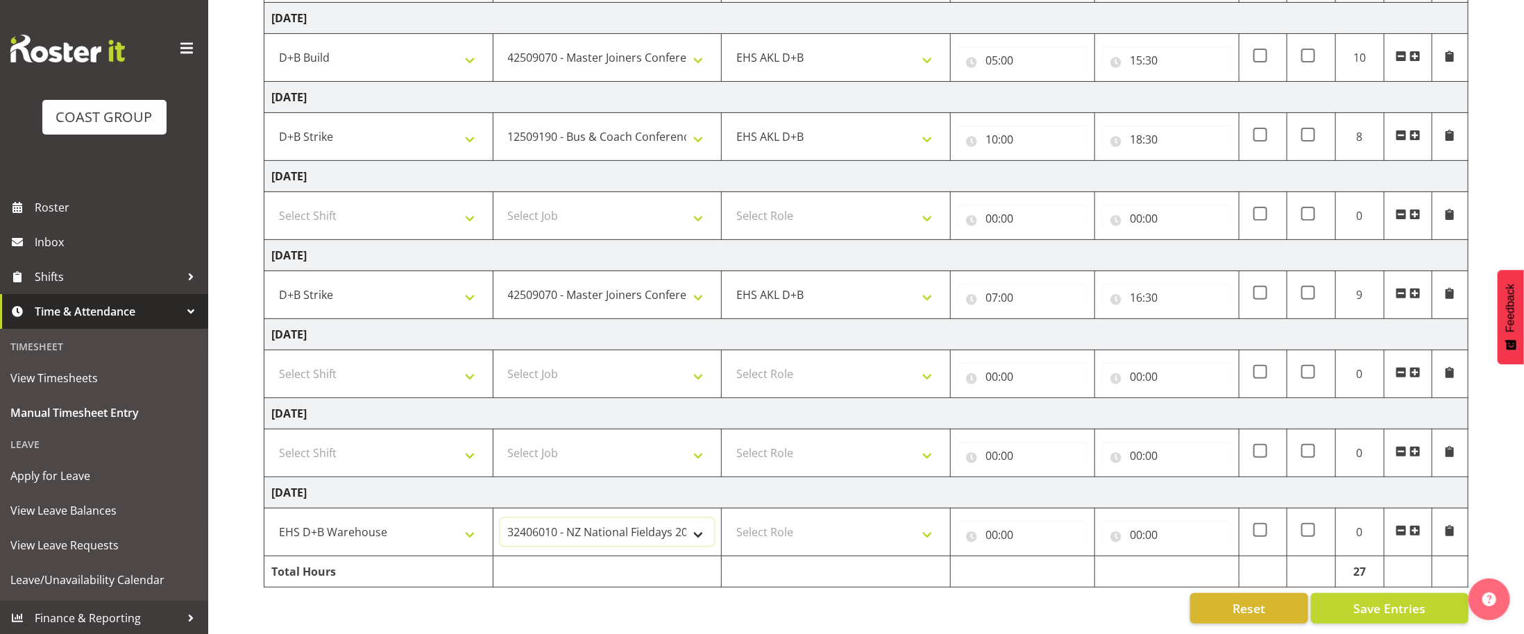
click at [684, 525] on select "1 Carlton Events 1 [PERSON_NAME] 1 [PERSON_NAME][GEOGRAPHIC_DATA] 1 EHS WAREHOU…" at bounding box center [607, 532] width 214 height 28
select select "10446"
click at [500, 518] on select "1 Carlton Events 1 [PERSON_NAME] 1 [PERSON_NAME][GEOGRAPHIC_DATA] 1 EHS WAREHOU…" at bounding box center [607, 532] width 214 height 28
click at [758, 534] on select "Select Role EHS AKL D+B EHS AKL PANELS EHS AKL CARPET" at bounding box center [836, 532] width 214 height 28
select select "194"
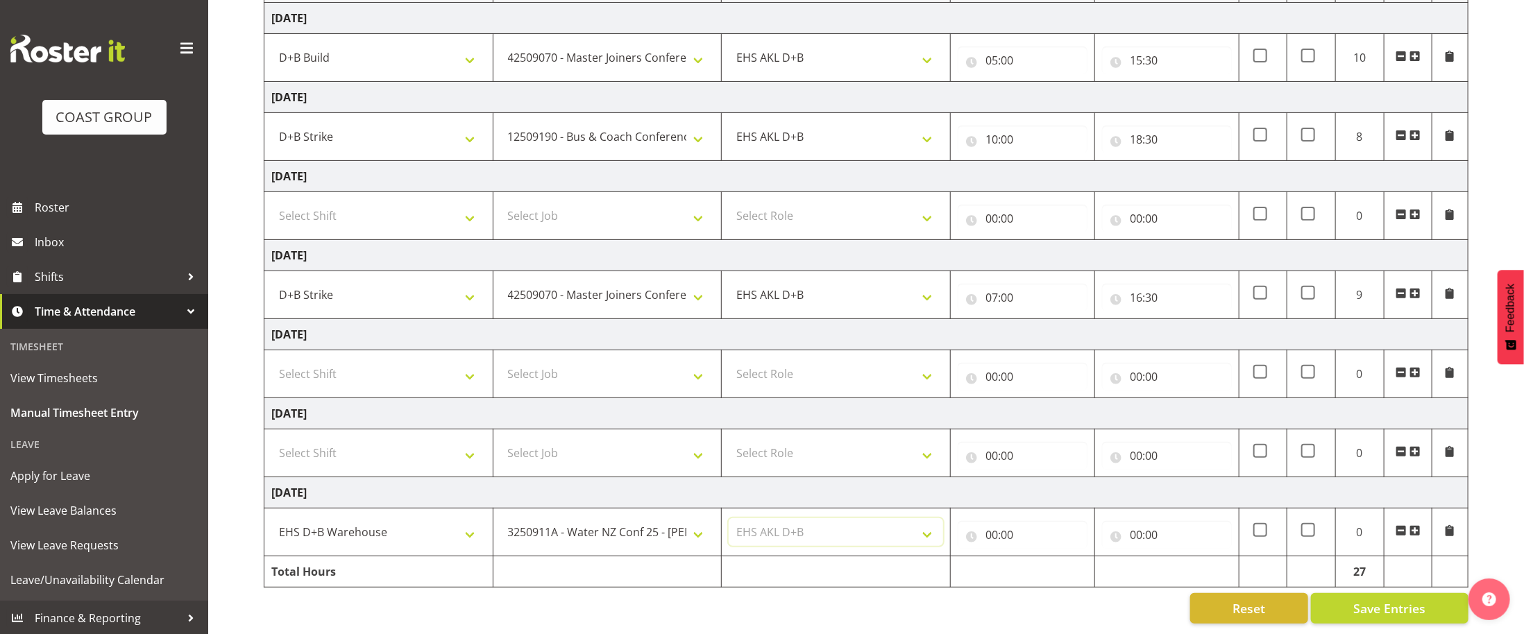
click at [729, 518] on select "Select Role EHS AKL D+B EHS AKL PANELS EHS AKL CARPET" at bounding box center [836, 532] width 214 height 28
click at [1002, 535] on input "00:00" at bounding box center [1023, 535] width 130 height 28
click at [1052, 575] on select "00 01 02 03 04 05 06 07 08 09 10 11 12 13 14 15 16 17 18 19 20 21 22 23" at bounding box center [1052, 571] width 31 height 28
select select "6"
click at [1037, 557] on select "00 01 02 03 04 05 06 07 08 09 10 11 12 13 14 15 16 17 18 19 20 21 22 23" at bounding box center [1052, 571] width 31 height 28
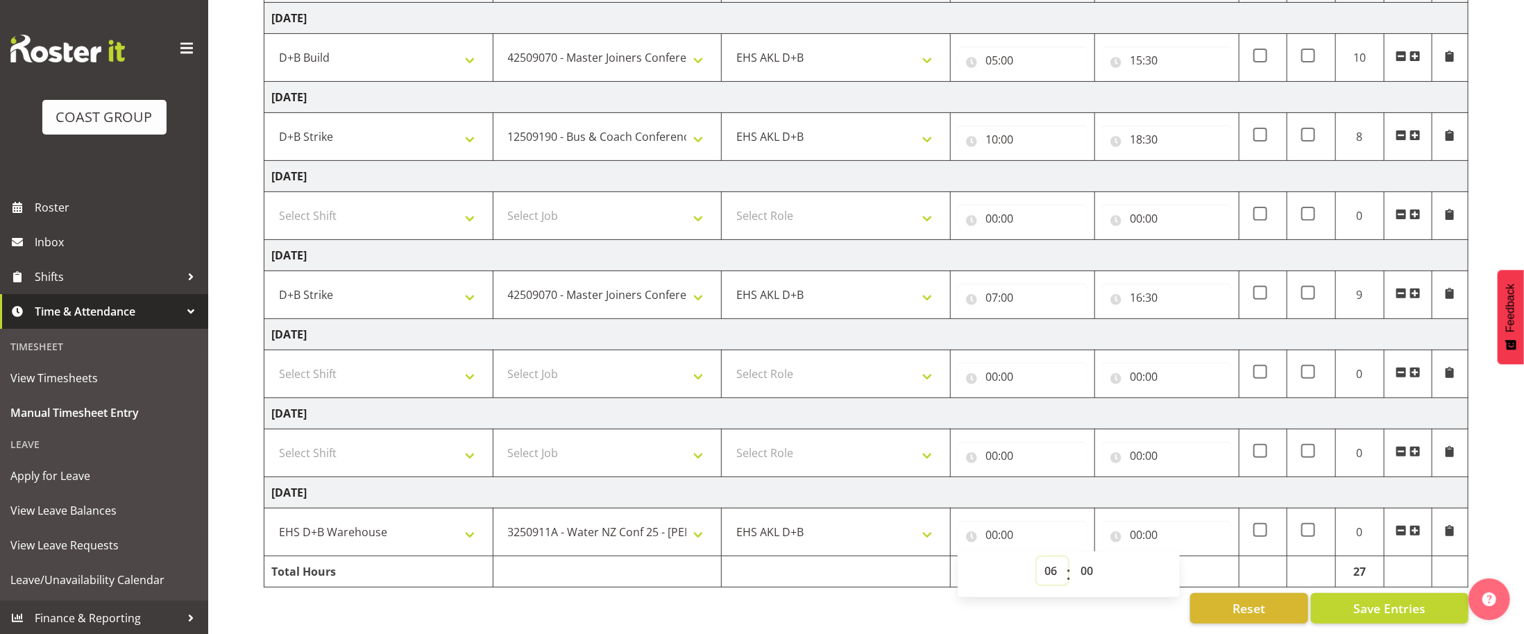
type input "06:00"
click at [1133, 522] on input "00:00" at bounding box center [1167, 535] width 130 height 28
click at [1196, 569] on select "00 01 02 03 04 05 06 07 08 09 10 11 12 13 14 15 16 17 18 19 20 21 22 23" at bounding box center [1196, 571] width 31 height 28
select select "14"
click at [1181, 557] on select "00 01 02 03 04 05 06 07 08 09 10 11 12 13 14 15 16 17 18 19 20 21 22 23" at bounding box center [1196, 571] width 31 height 28
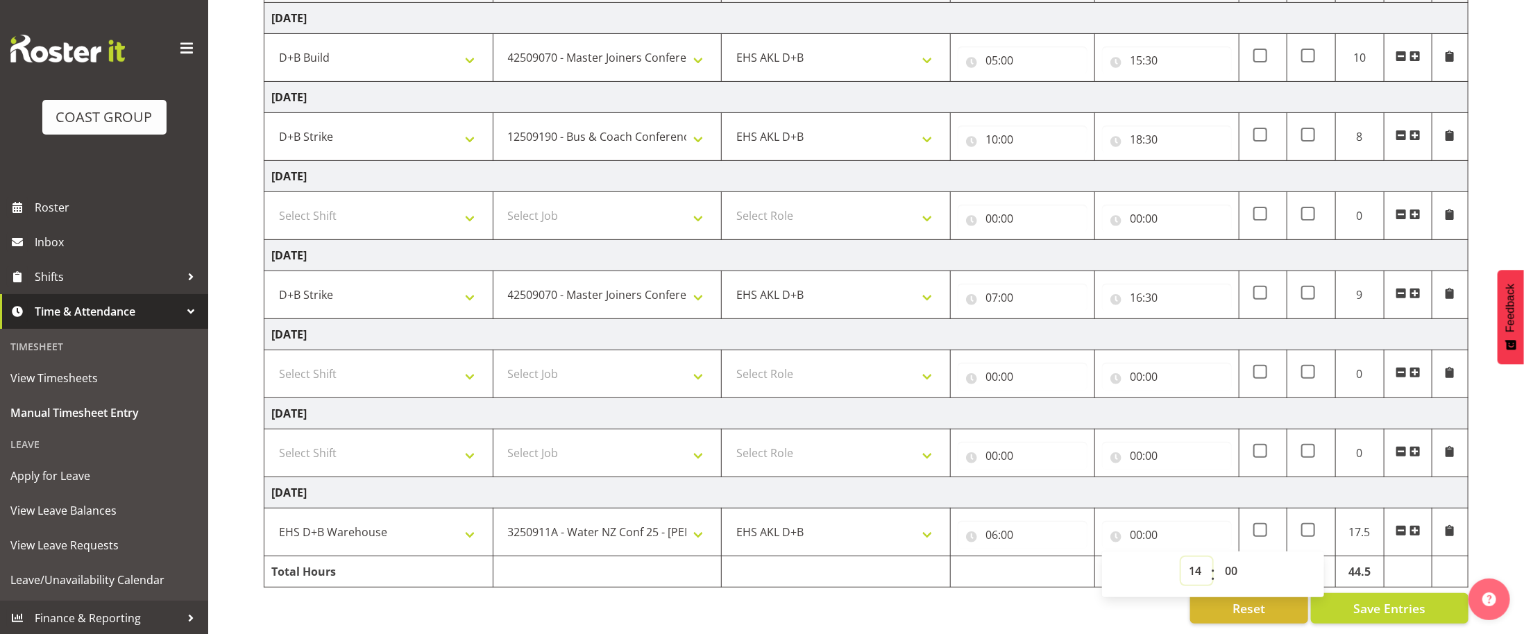
type input "14:00"
click at [1230, 566] on select "00 01 02 03 04 05 06 07 08 09 10 11 12 13 14 15 16 17 18 19 20 21 22 23 24 25 2…" at bounding box center [1232, 571] width 31 height 28
select select "30"
click at [1217, 557] on select "00 01 02 03 04 05 06 07 08 09 10 11 12 13 14 15 16 17 18 19 20 21 22 23 24 25 2…" at bounding box center [1232, 571] width 31 height 28
type input "14:30"
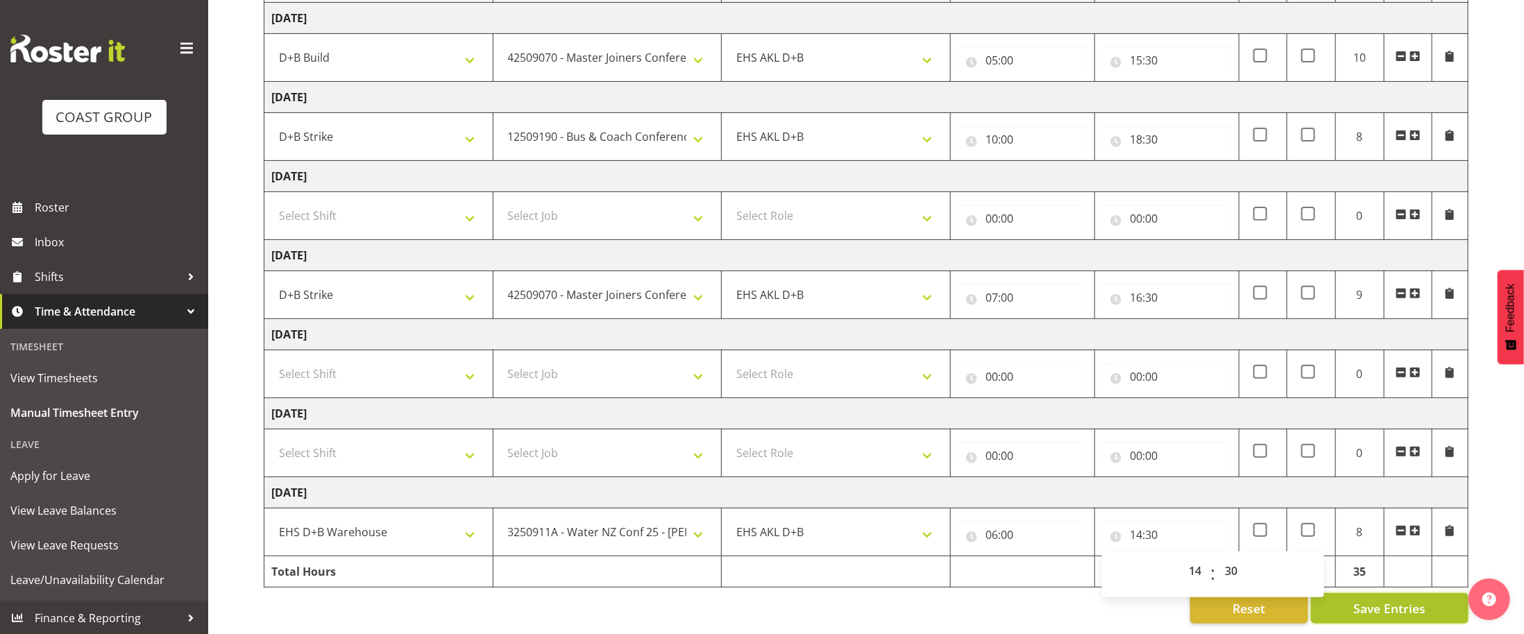
click at [1348, 613] on button "Save Entries" at bounding box center [1390, 608] width 158 height 31
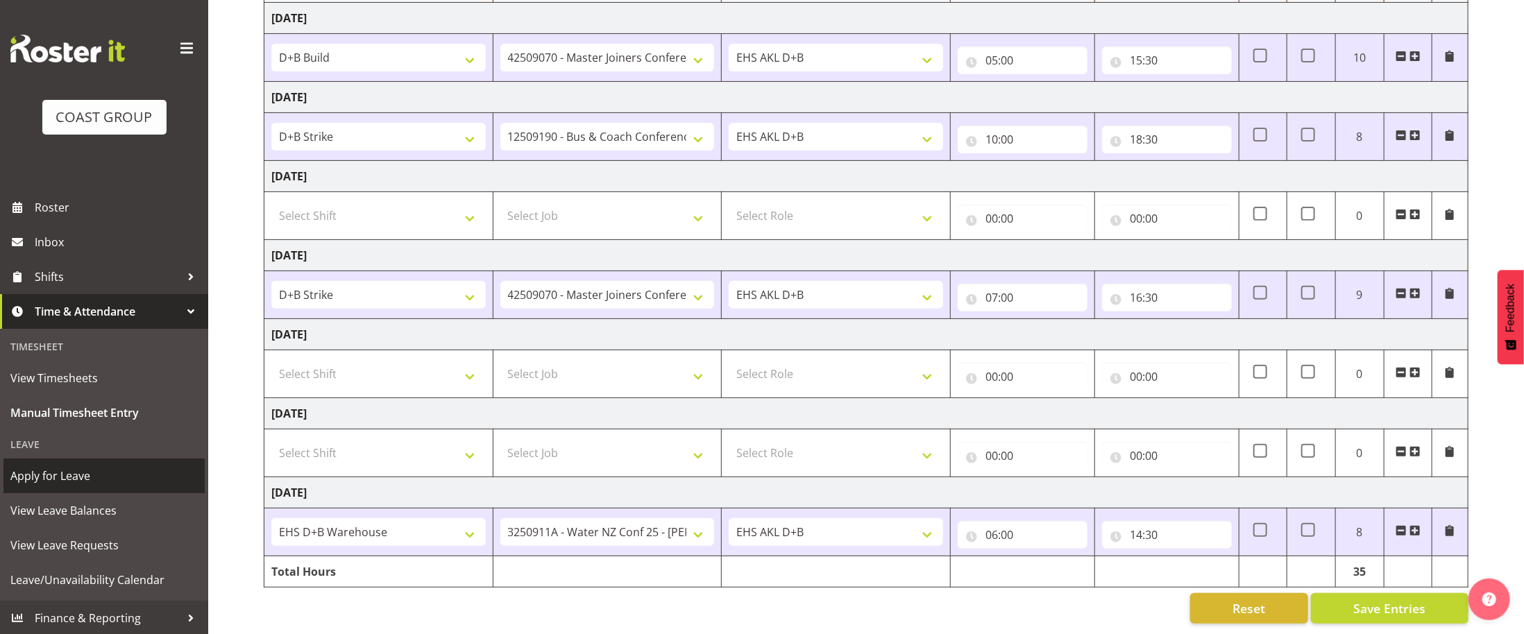
click at [50, 471] on span "Apply for Leave" at bounding box center [103, 476] width 187 height 21
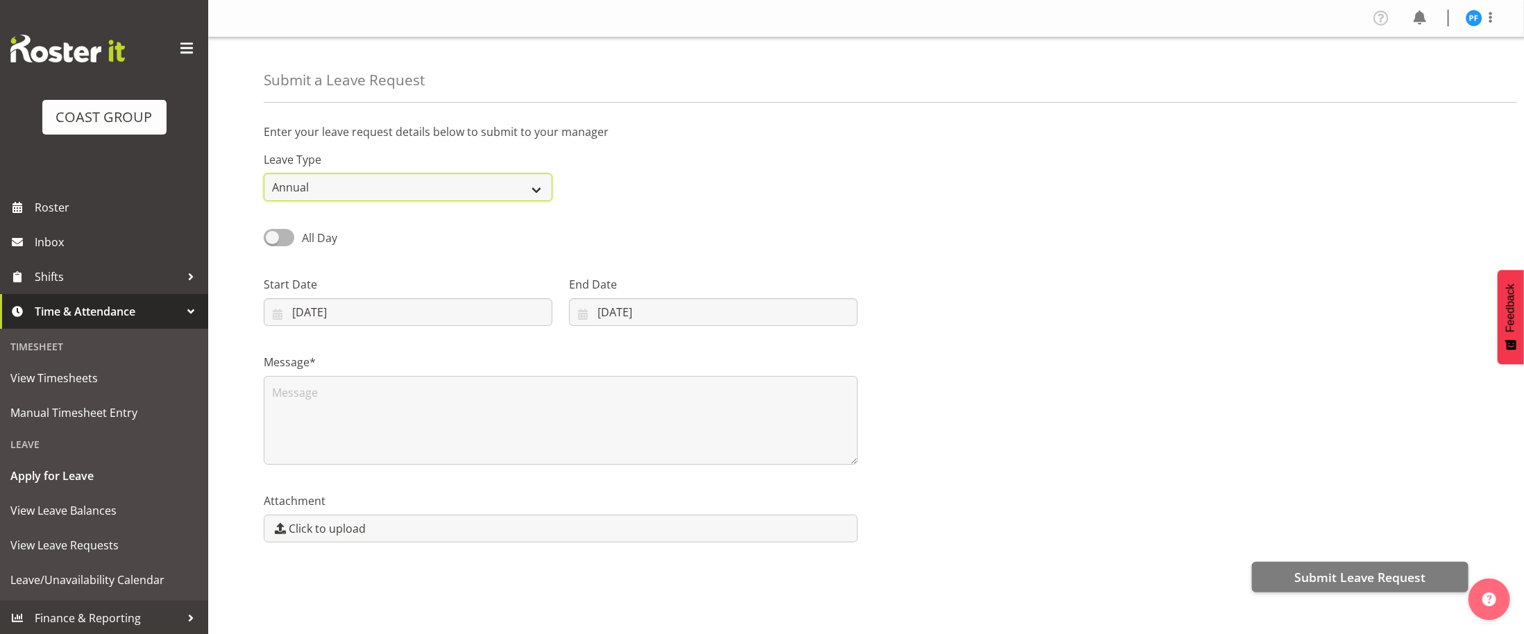
click at [428, 187] on select "Annual Sick Leave Without Pay Bereavement Domestic Violence Parental Jury Servi…" at bounding box center [408, 187] width 289 height 28
select select "Bereavement"
click at [264, 175] on select "Annual Sick Leave Without Pay Bereavement Domestic Violence Parental Jury Servi…" at bounding box center [408, 187] width 289 height 28
click at [387, 314] on input "23/09/2025" at bounding box center [408, 312] width 289 height 28
click at [450, 476] on span "19" at bounding box center [446, 476] width 11 height 13
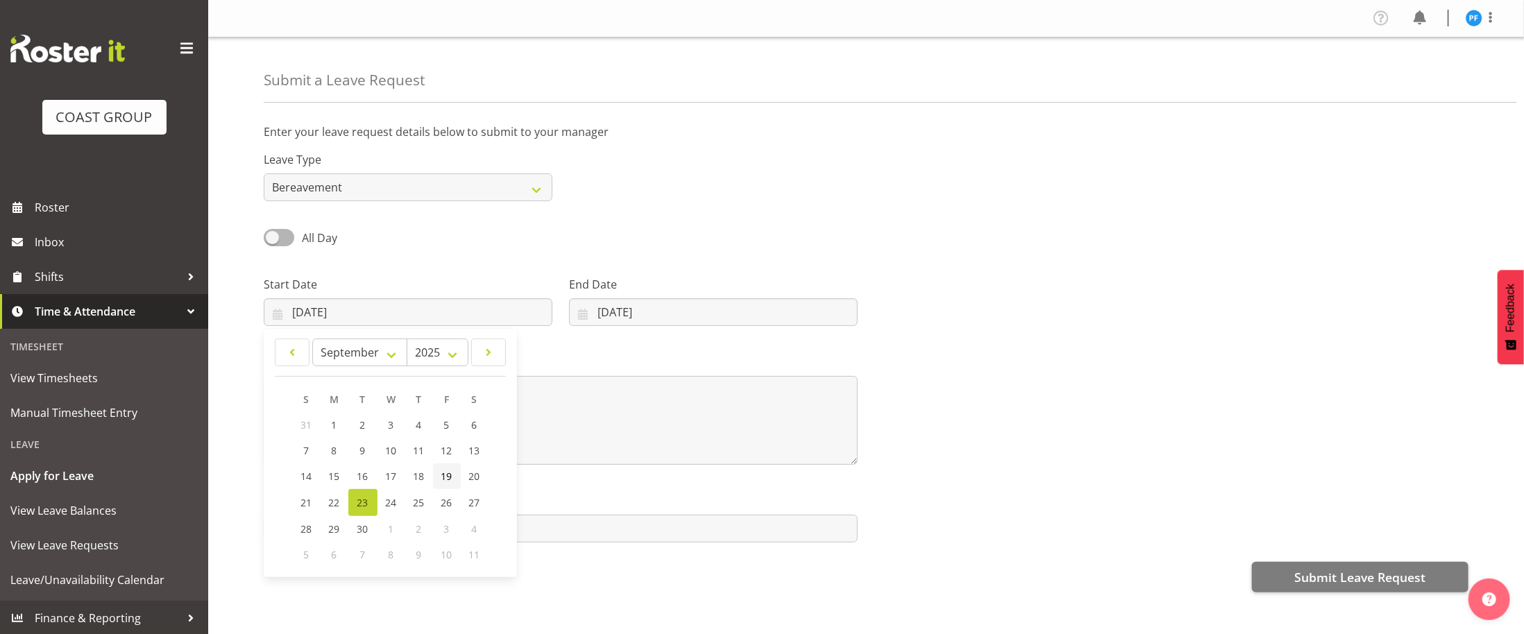
type input "19/09/2025"
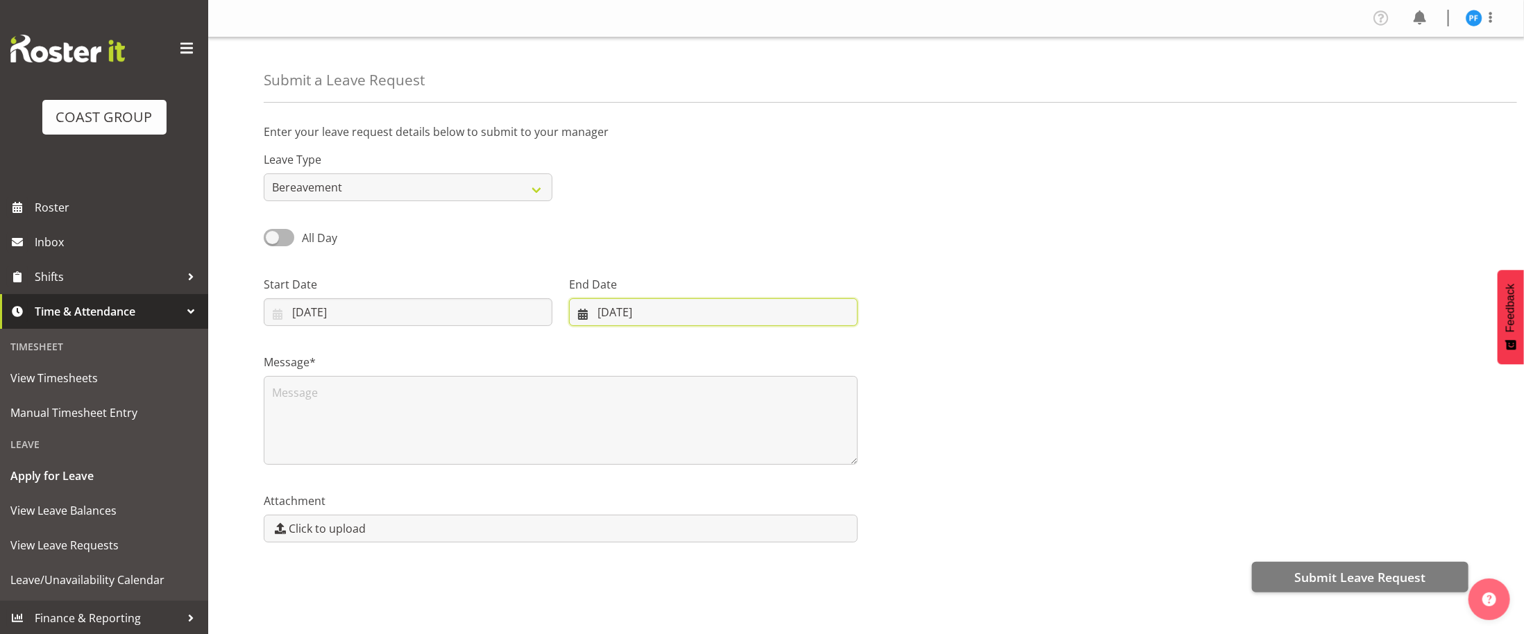
click at [611, 316] on input "23/09/2025" at bounding box center [713, 312] width 289 height 28
click at [738, 476] on span "19" at bounding box center [736, 476] width 11 height 13
type input "19/09/2025"
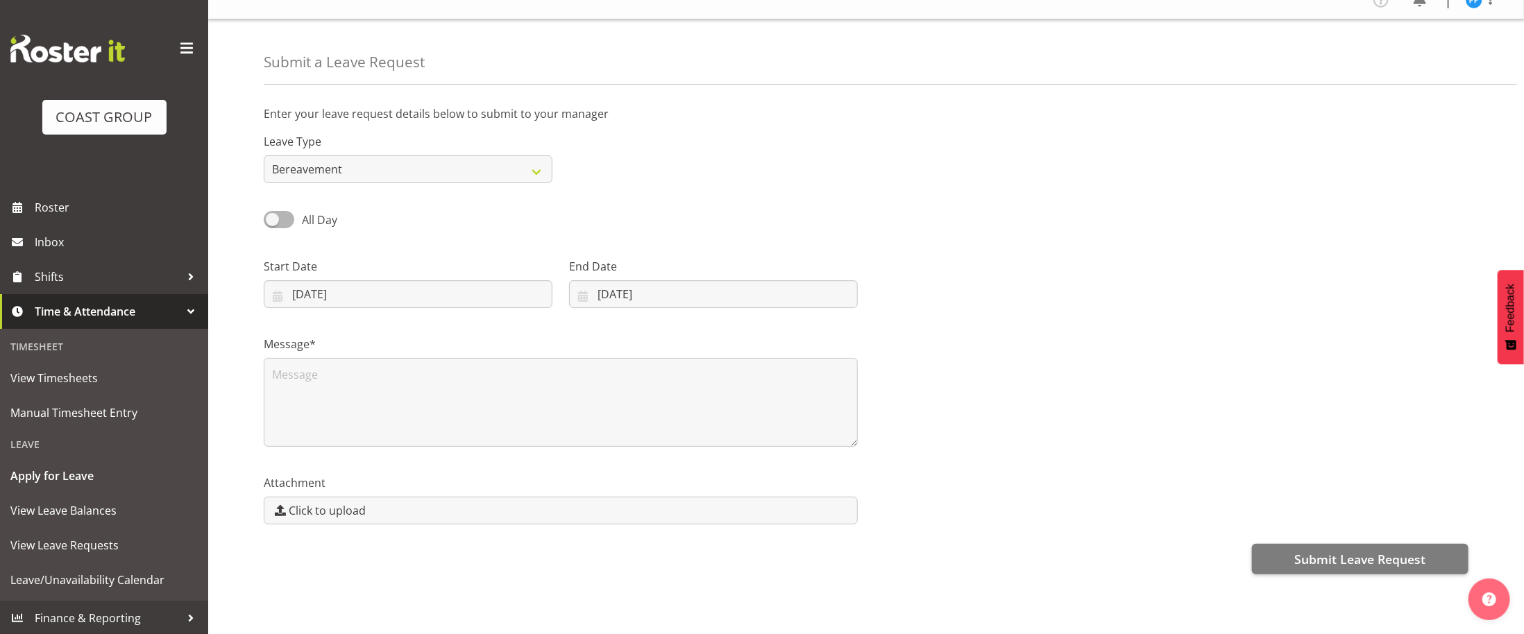
scroll to position [35, 0]
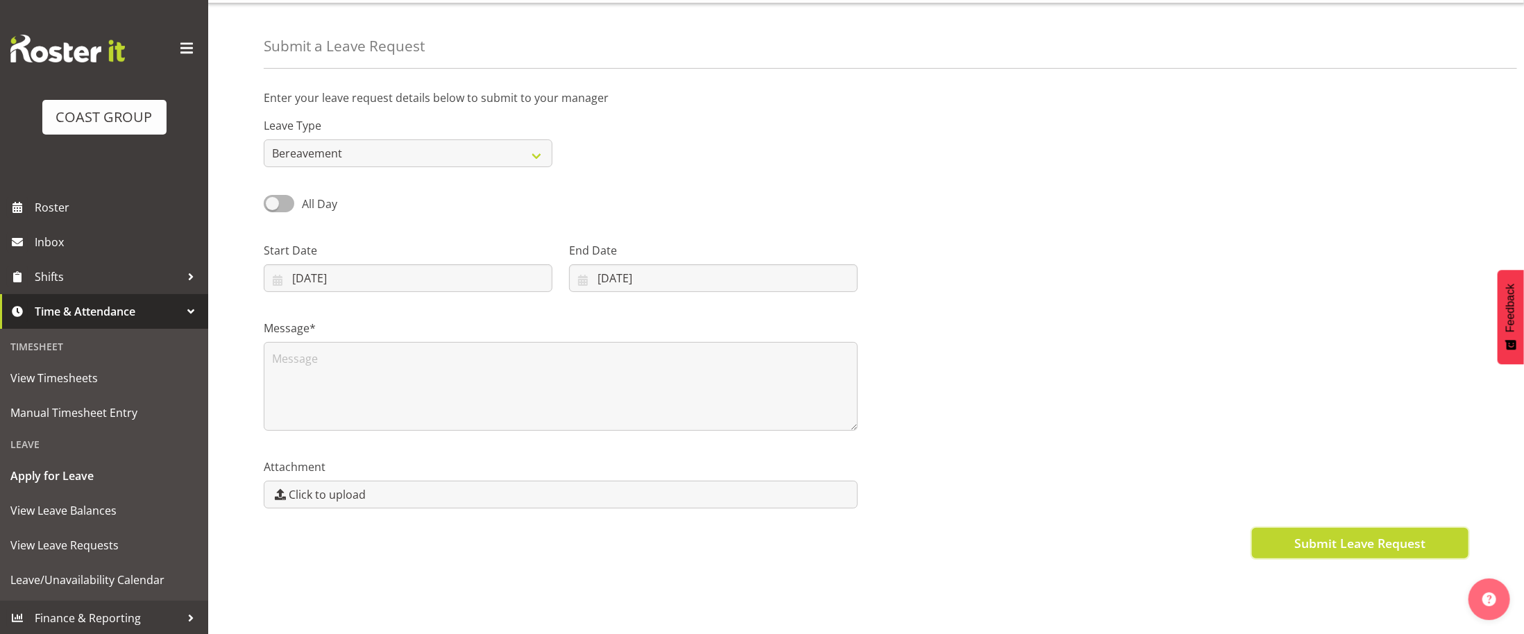
click at [1360, 540] on span "Submit Leave Request" at bounding box center [1359, 543] width 131 height 18
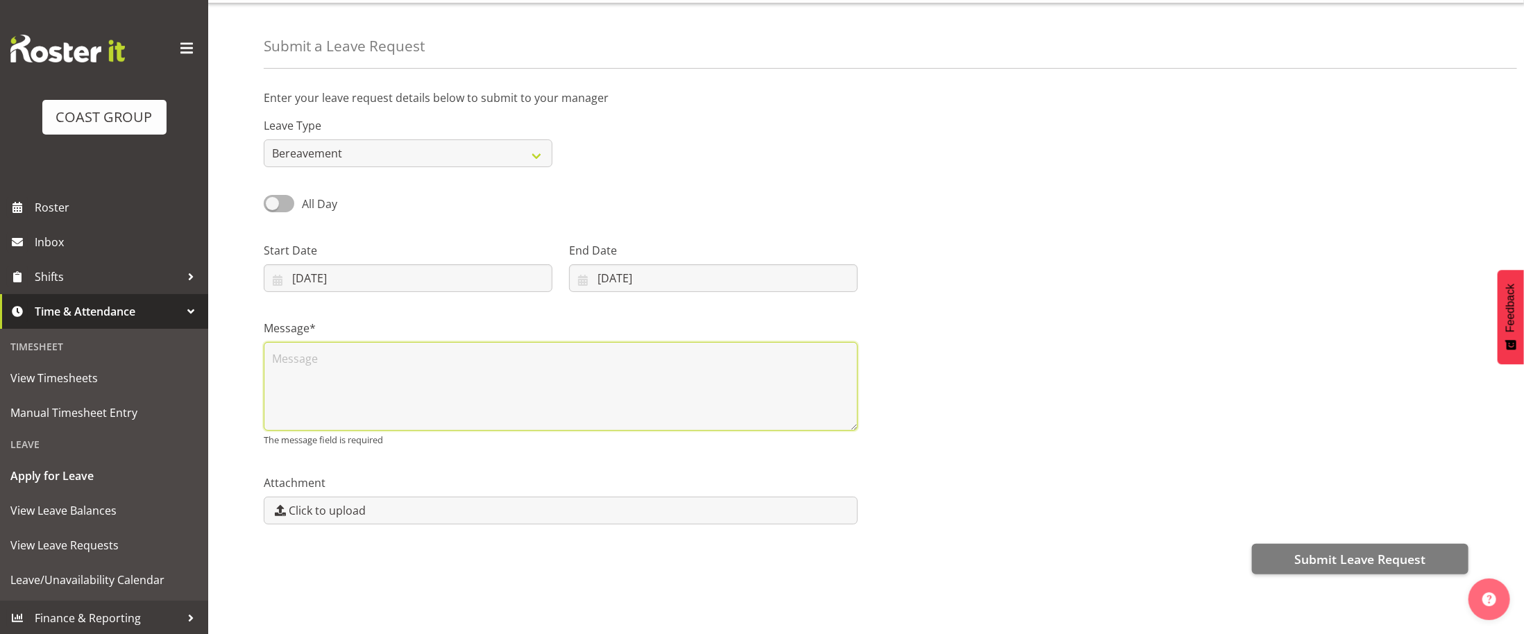
click at [486, 391] on textarea at bounding box center [561, 386] width 594 height 89
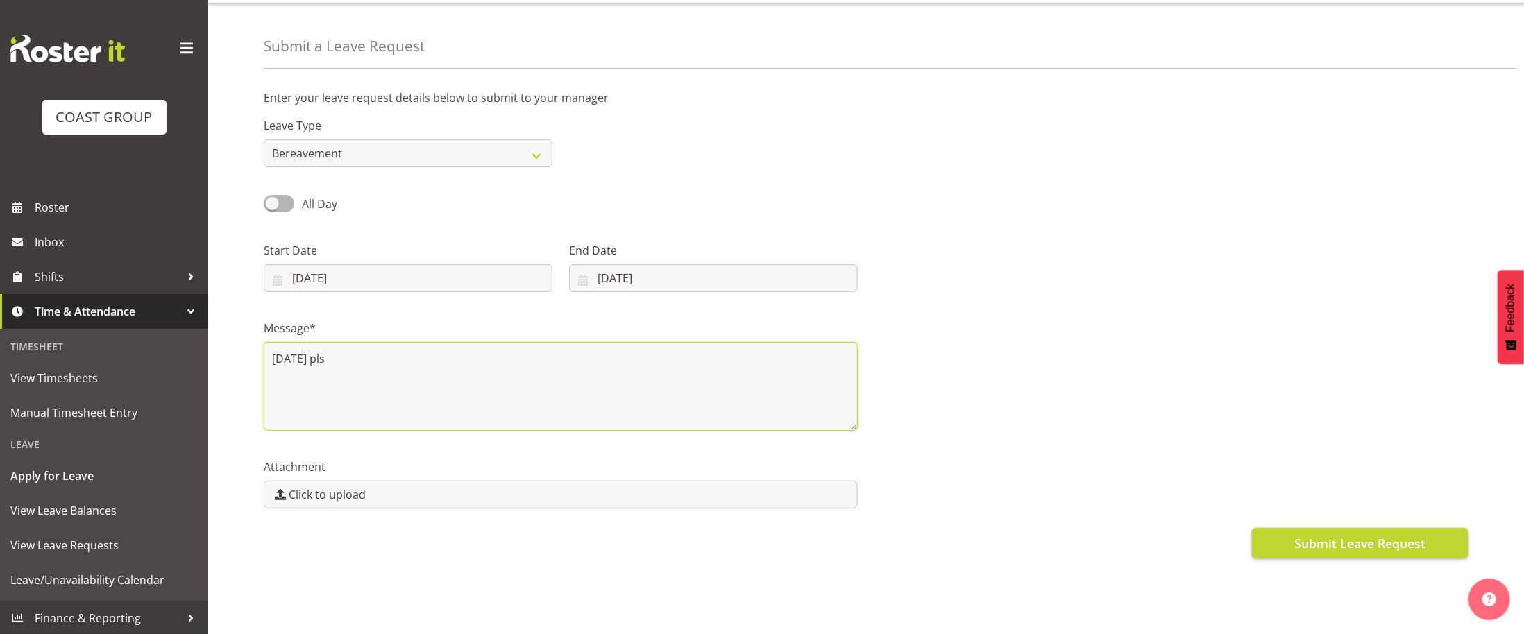
type textarea "Friday pls"
click at [1330, 542] on span "Submit Leave Request" at bounding box center [1359, 543] width 131 height 18
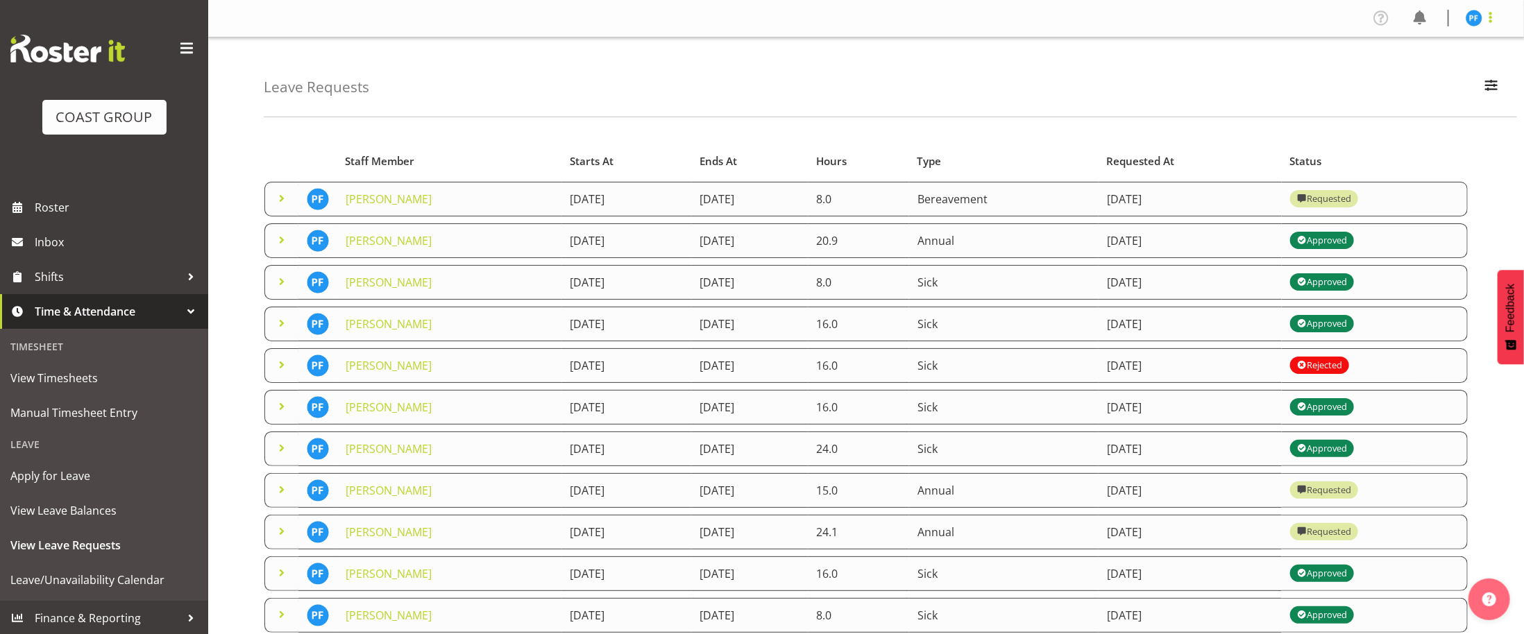
click at [1486, 21] on span at bounding box center [1490, 17] width 17 height 17
click at [1444, 69] on link "Log Out" at bounding box center [1432, 72] width 133 height 25
